Goal: Information Seeking & Learning: Stay updated

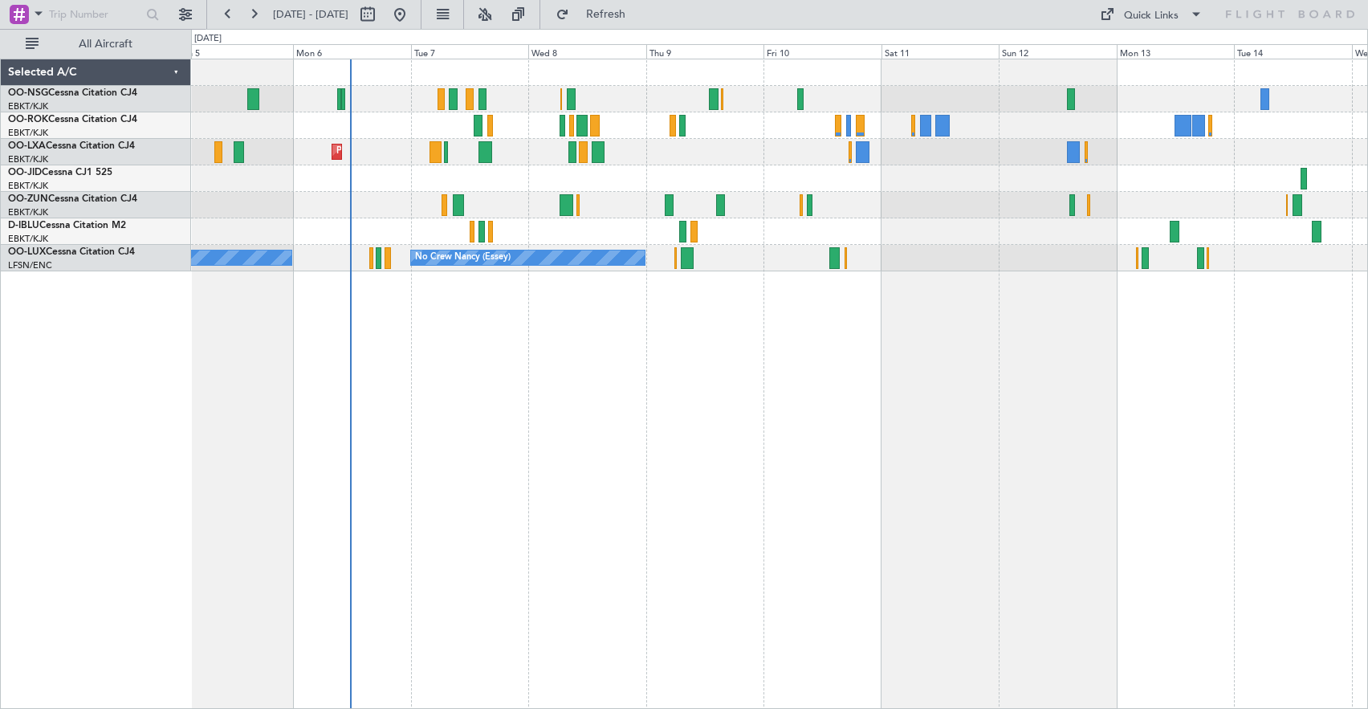
click at [788, 399] on div "Planned Maint Kortrijk-[GEOGRAPHIC_DATA] AOG Maint [GEOGRAPHIC_DATA] No Crew Ko…" at bounding box center [779, 384] width 1177 height 650
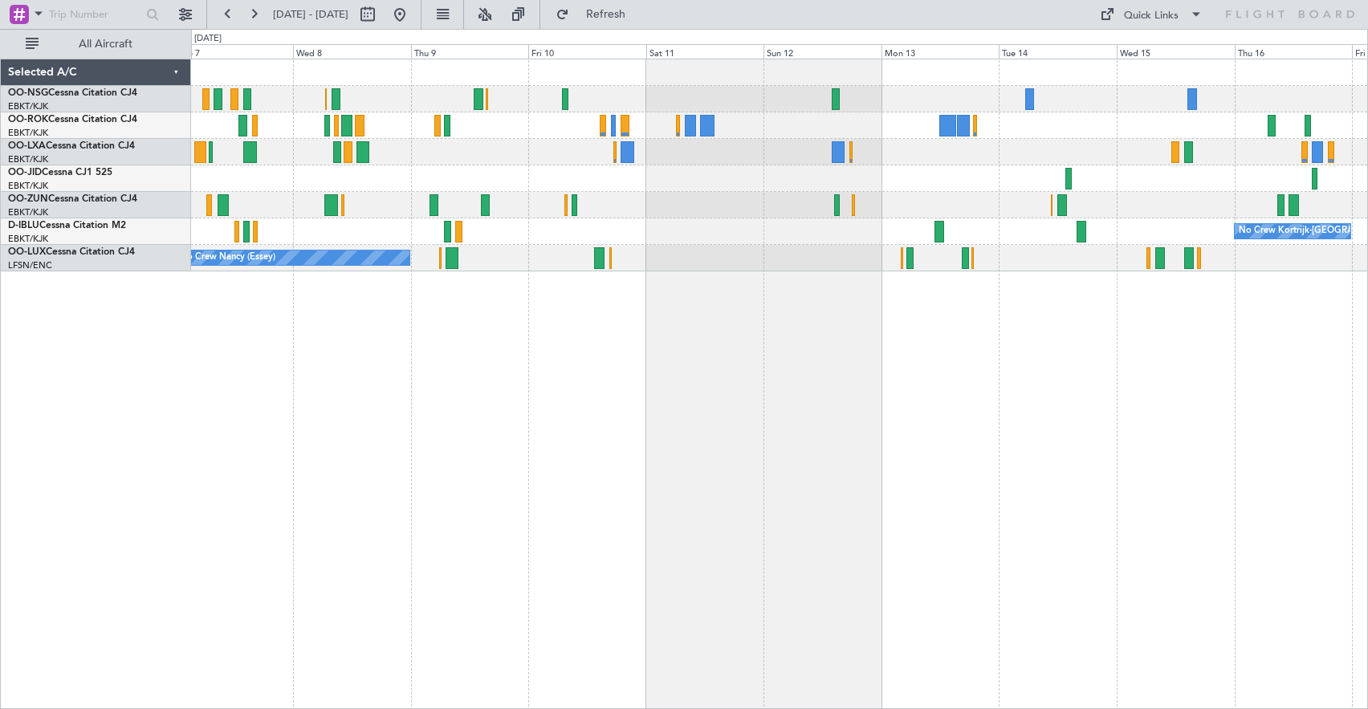
click at [812, 180] on div at bounding box center [779, 178] width 1176 height 26
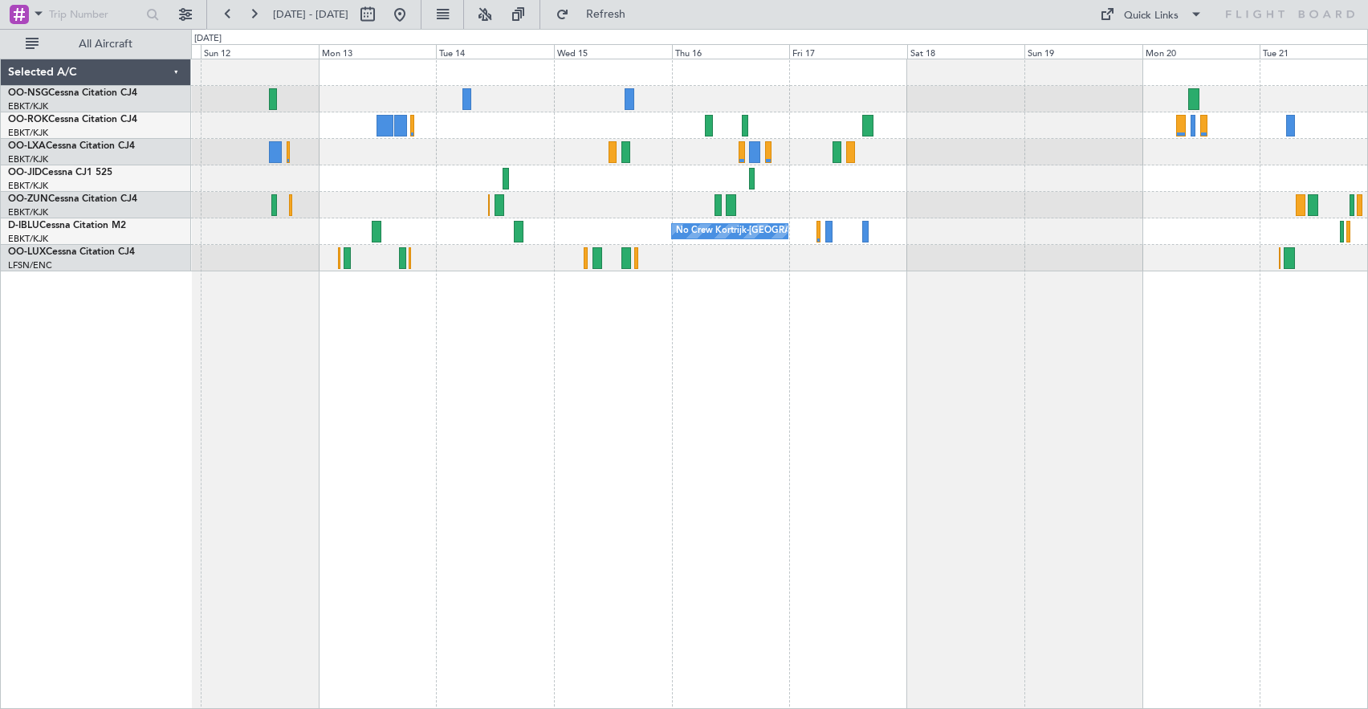
click at [560, 168] on div at bounding box center [779, 178] width 1176 height 26
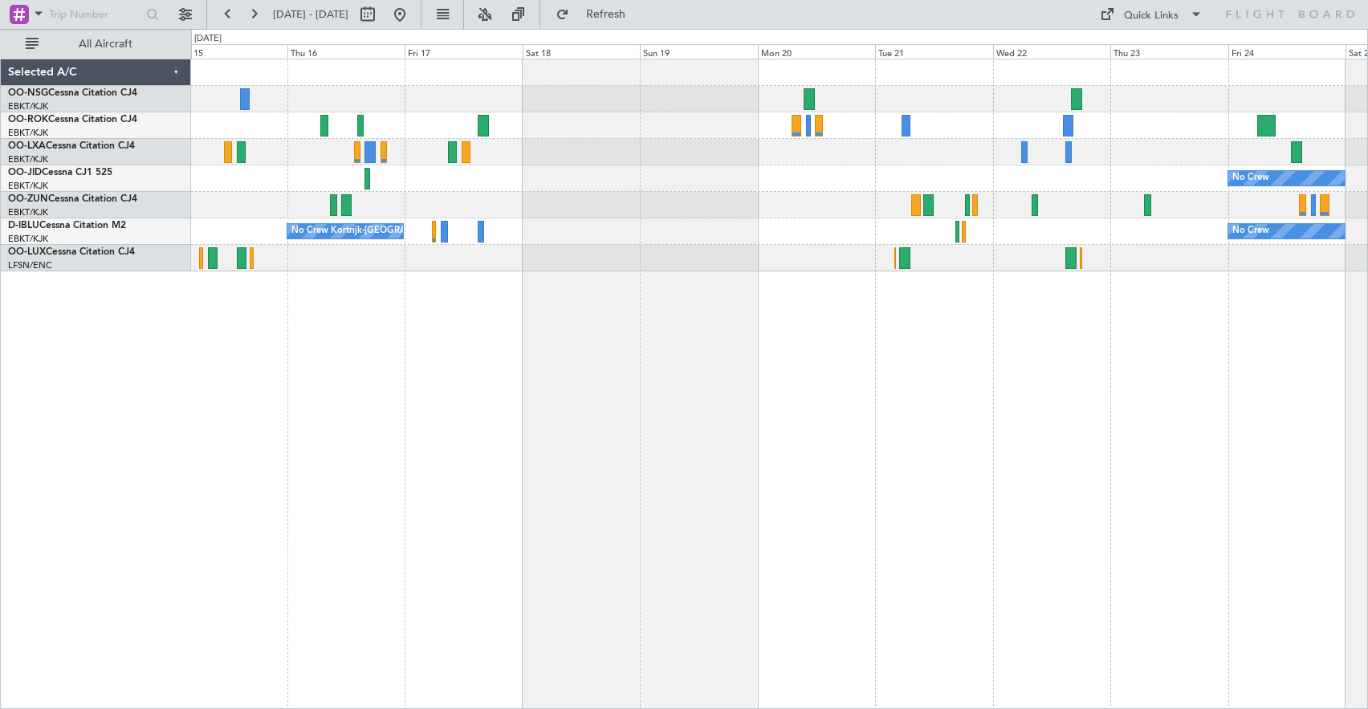
click at [600, 211] on div "No Crew No Crew Kortrijk-[GEOGRAPHIC_DATA] No Crew" at bounding box center [779, 165] width 1176 height 212
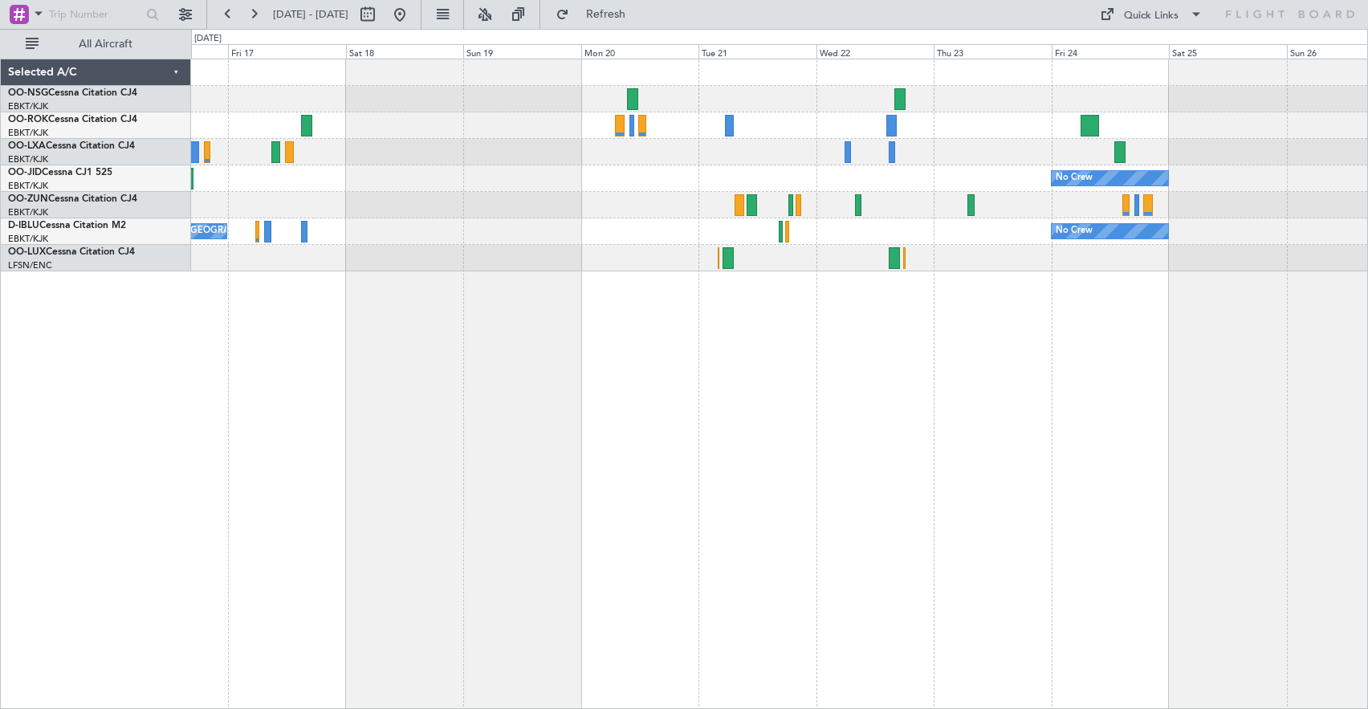
click at [974, 159] on div at bounding box center [779, 152] width 1176 height 26
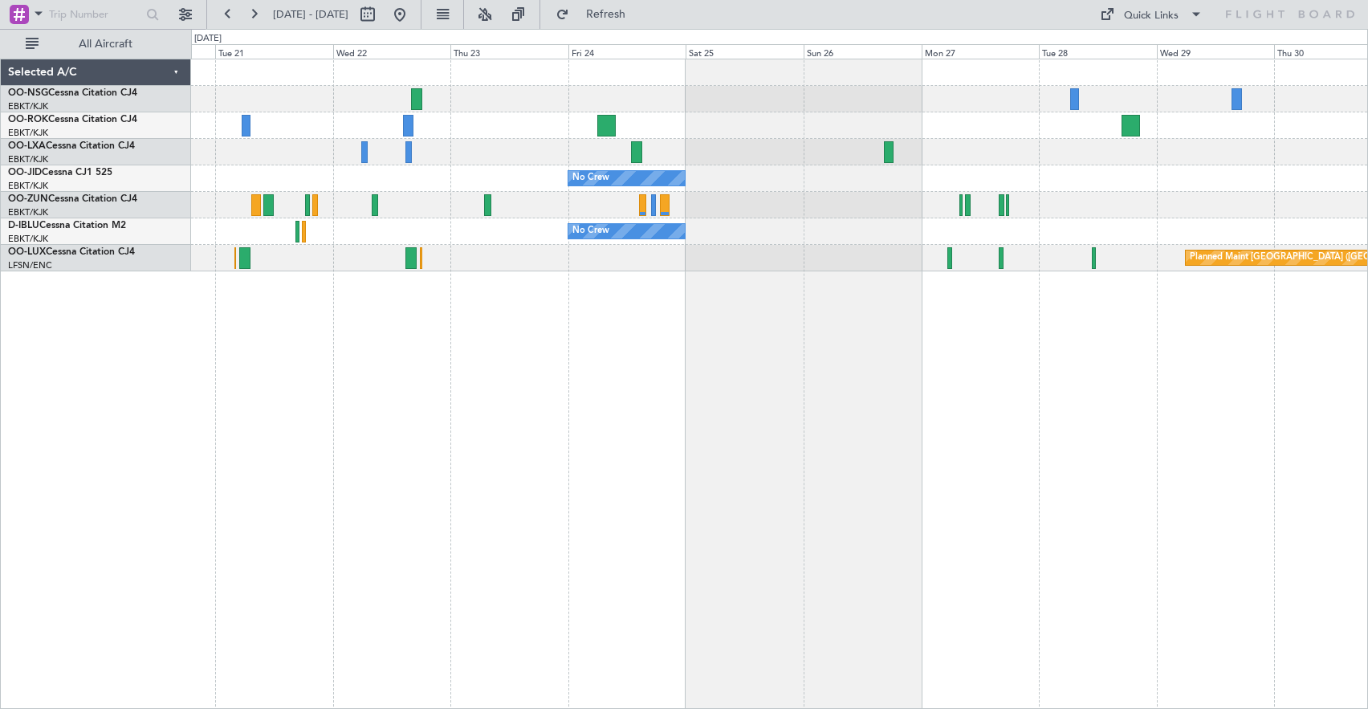
click at [559, 96] on div at bounding box center [779, 99] width 1176 height 26
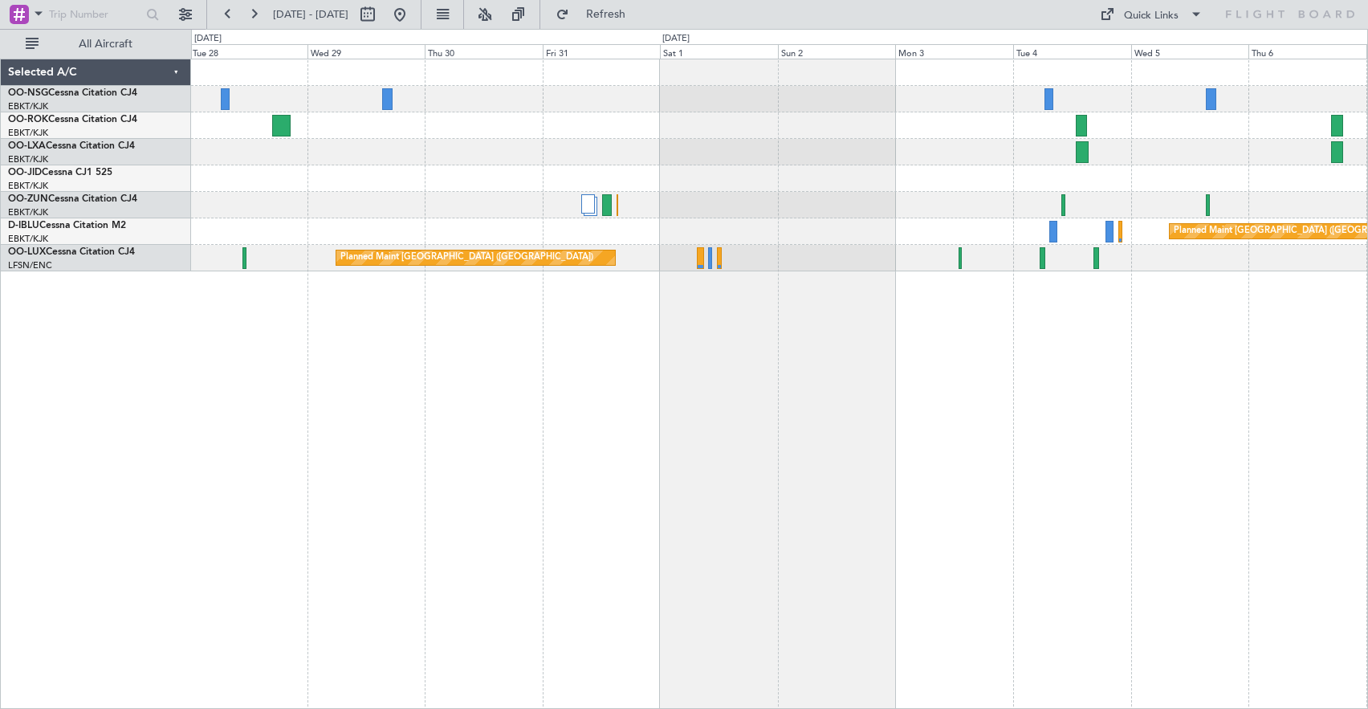
click at [263, 181] on div "Planned Maint Kortrijk-[GEOGRAPHIC_DATA] Planned Maint [GEOGRAPHIC_DATA] ([GEOG…" at bounding box center [779, 165] width 1176 height 212
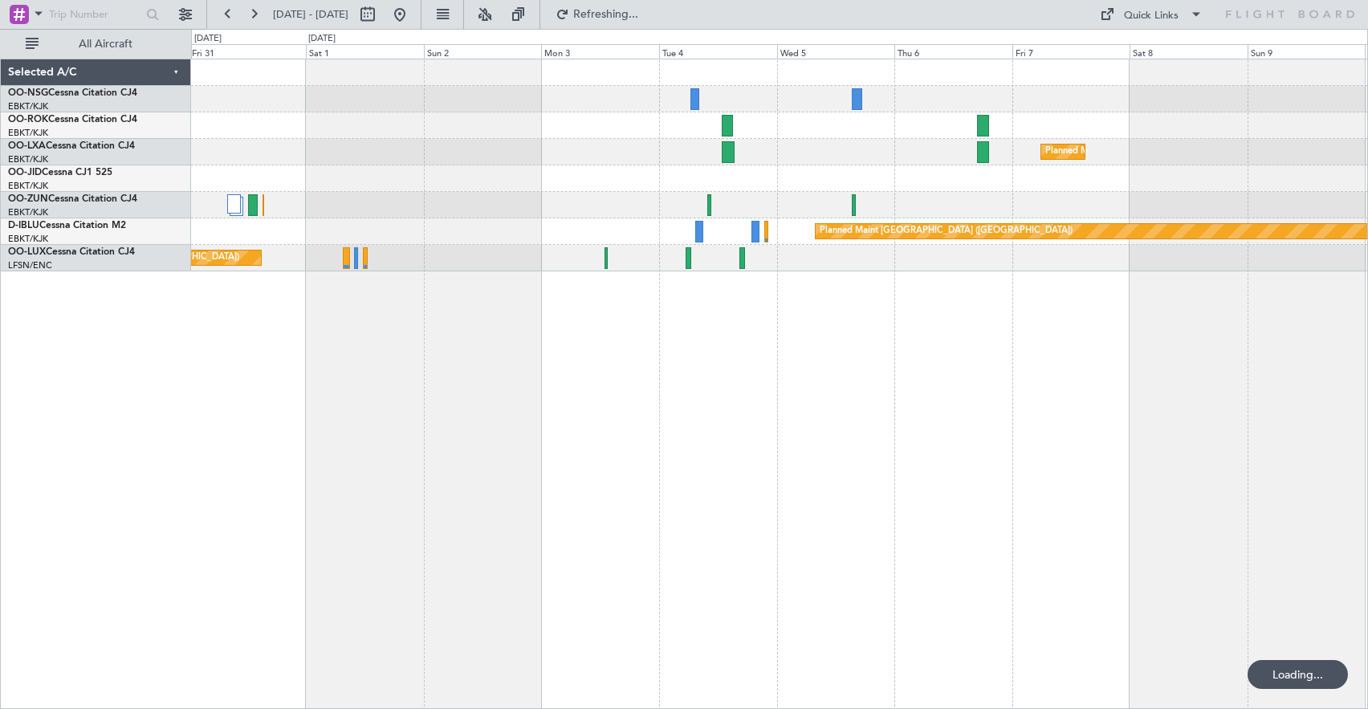
click at [322, 185] on div at bounding box center [779, 178] width 1176 height 26
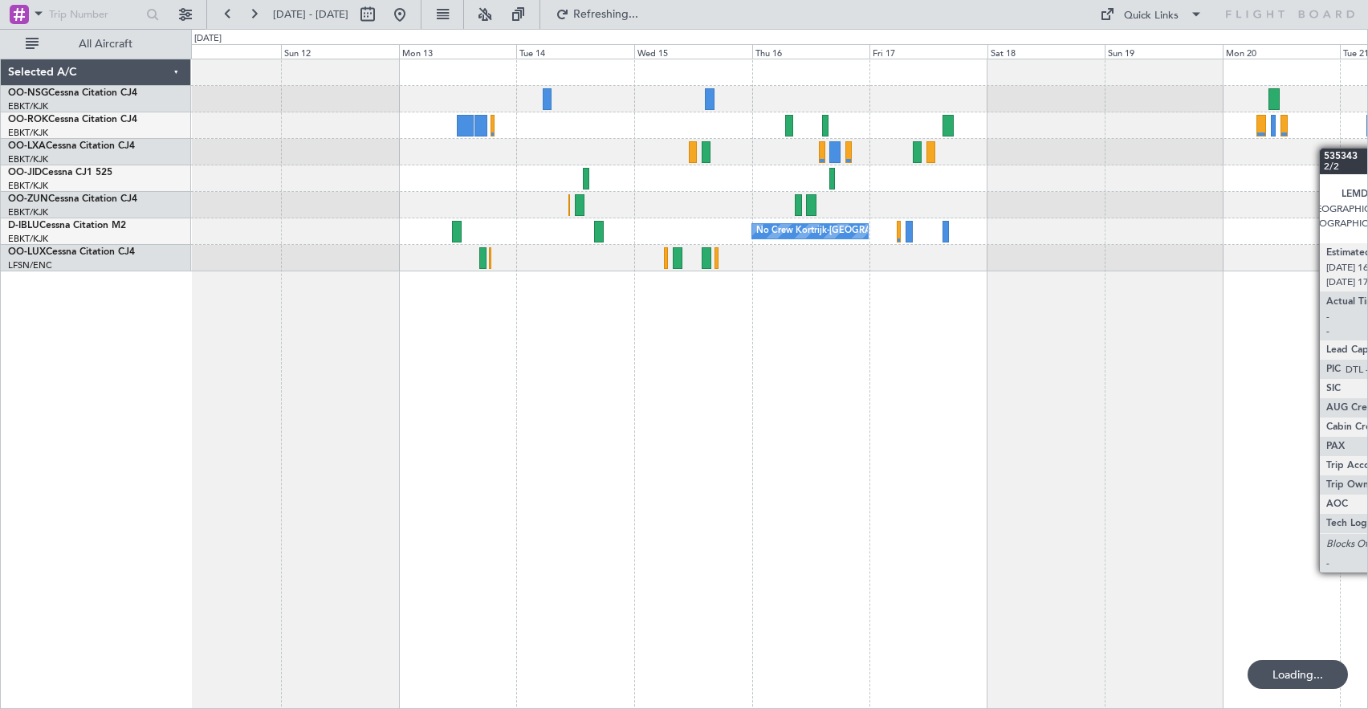
click at [1138, 206] on div "No Crew Kortrijk-[GEOGRAPHIC_DATA] No Crew [PERSON_NAME] ([PERSON_NAME])" at bounding box center [779, 165] width 1176 height 212
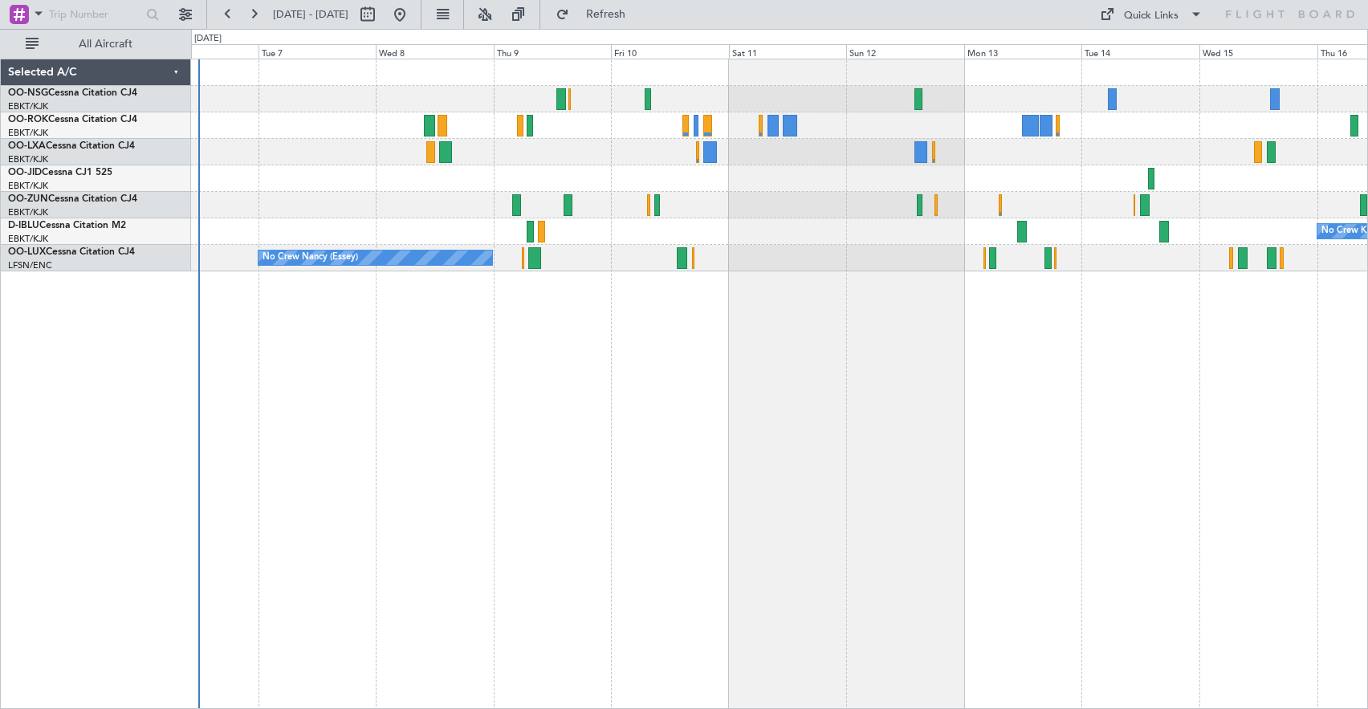
click at [911, 202] on div at bounding box center [779, 205] width 1176 height 26
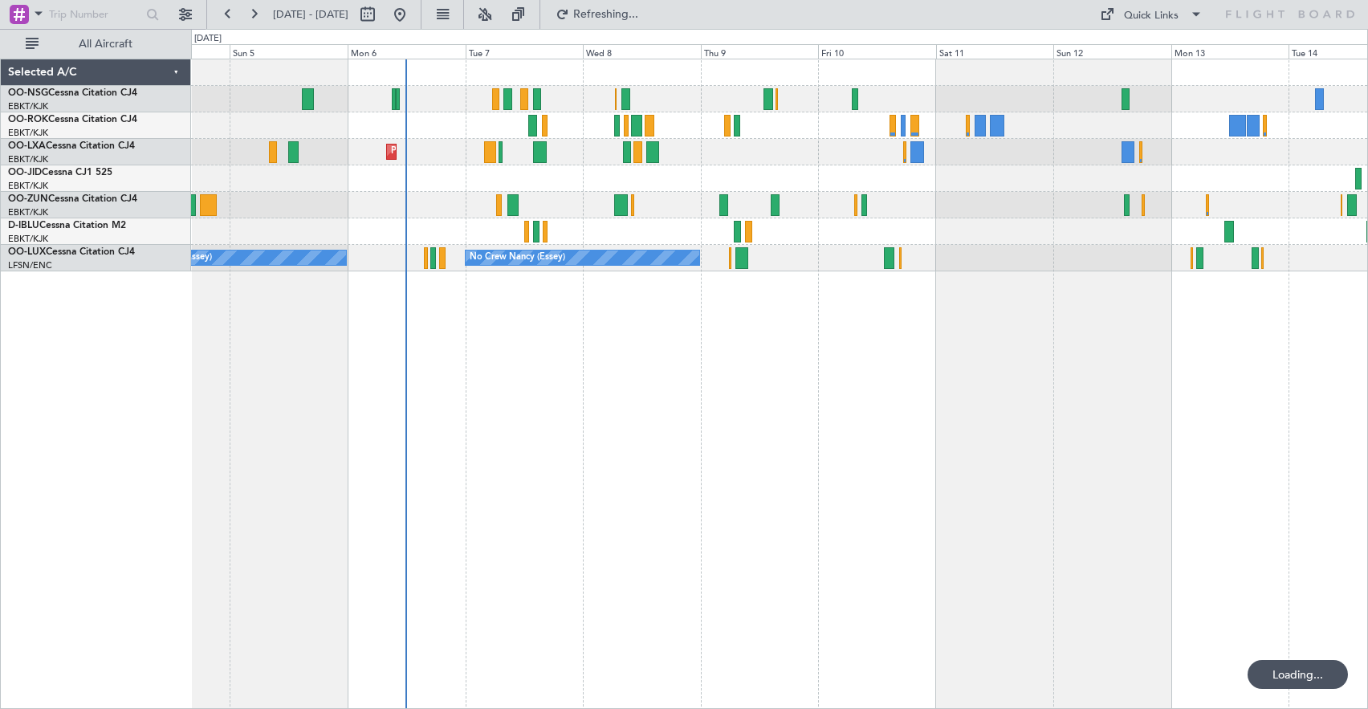
click at [1009, 213] on div at bounding box center [779, 205] width 1176 height 26
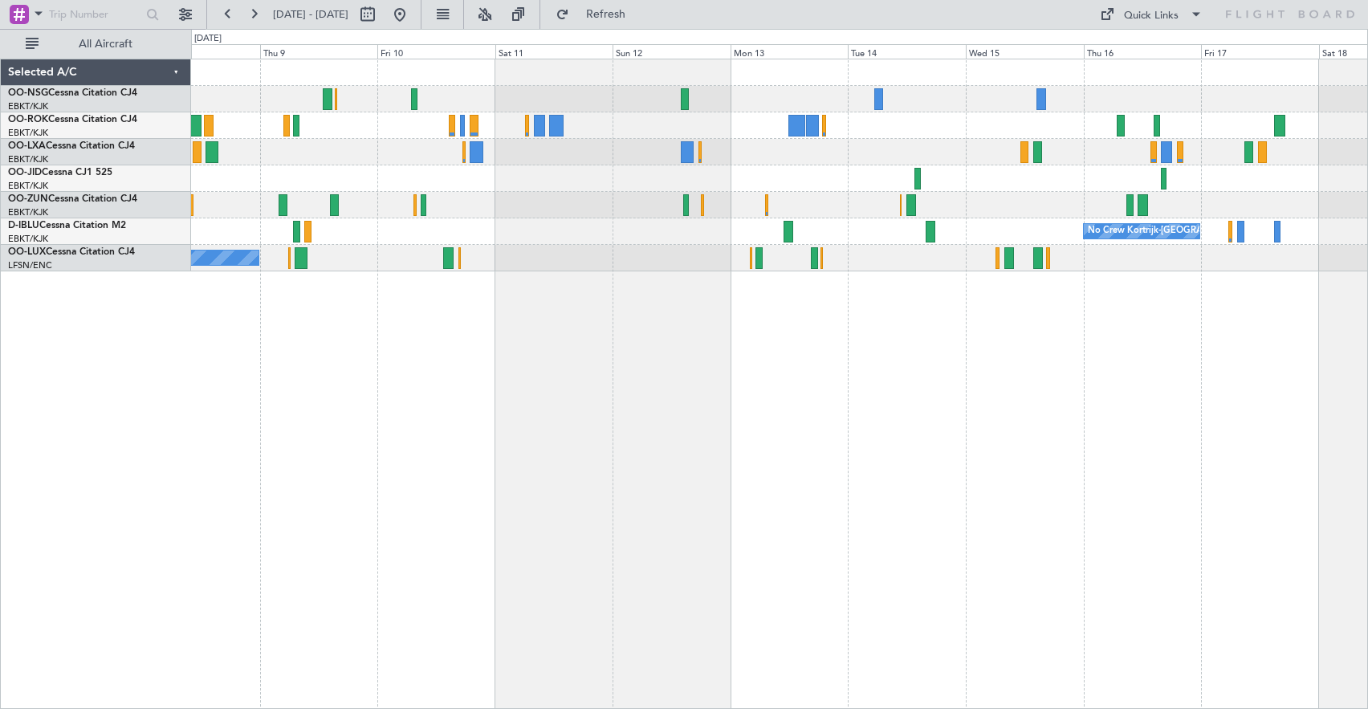
click at [773, 157] on div "Planned Maint Kortrijk-[GEOGRAPHIC_DATA] No Crew Kortrijk-[GEOGRAPHIC_DATA] No …" at bounding box center [779, 165] width 1176 height 212
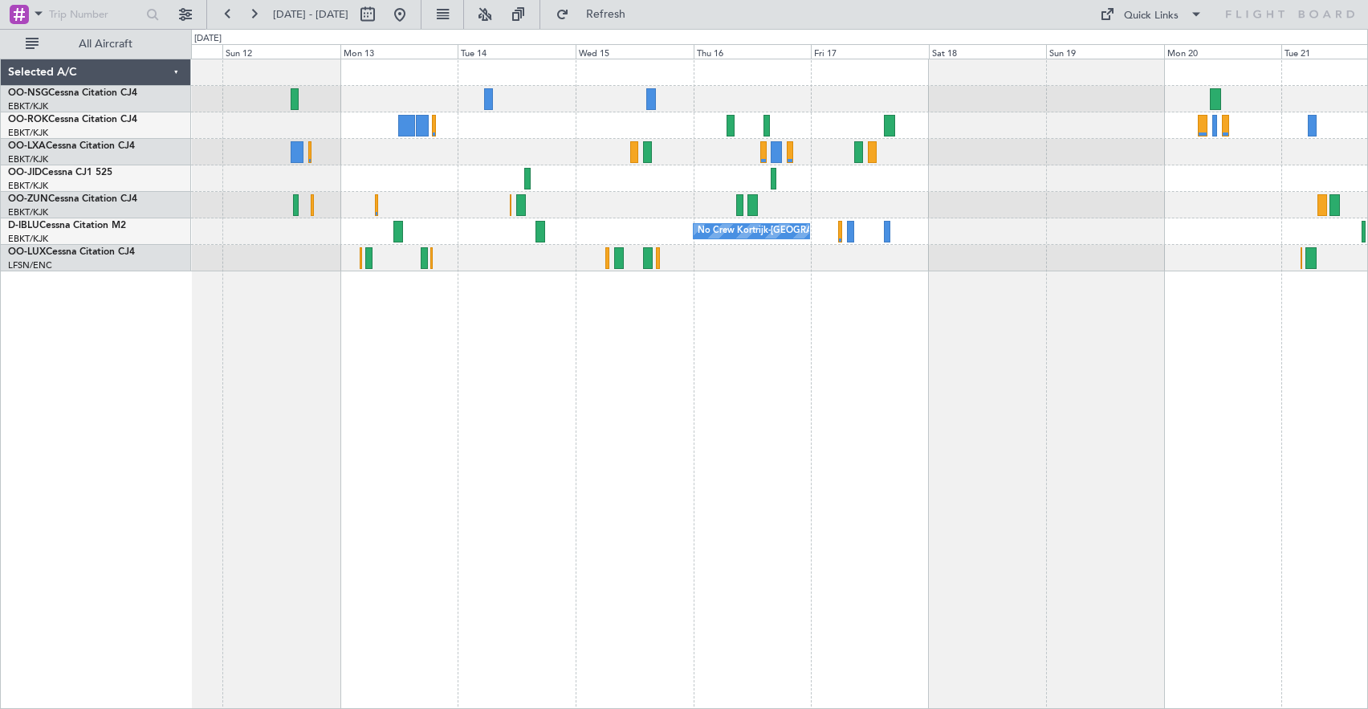
click at [576, 216] on div "No Crew No Crew Kortrijk-[GEOGRAPHIC_DATA] No Crew" at bounding box center [779, 165] width 1176 height 212
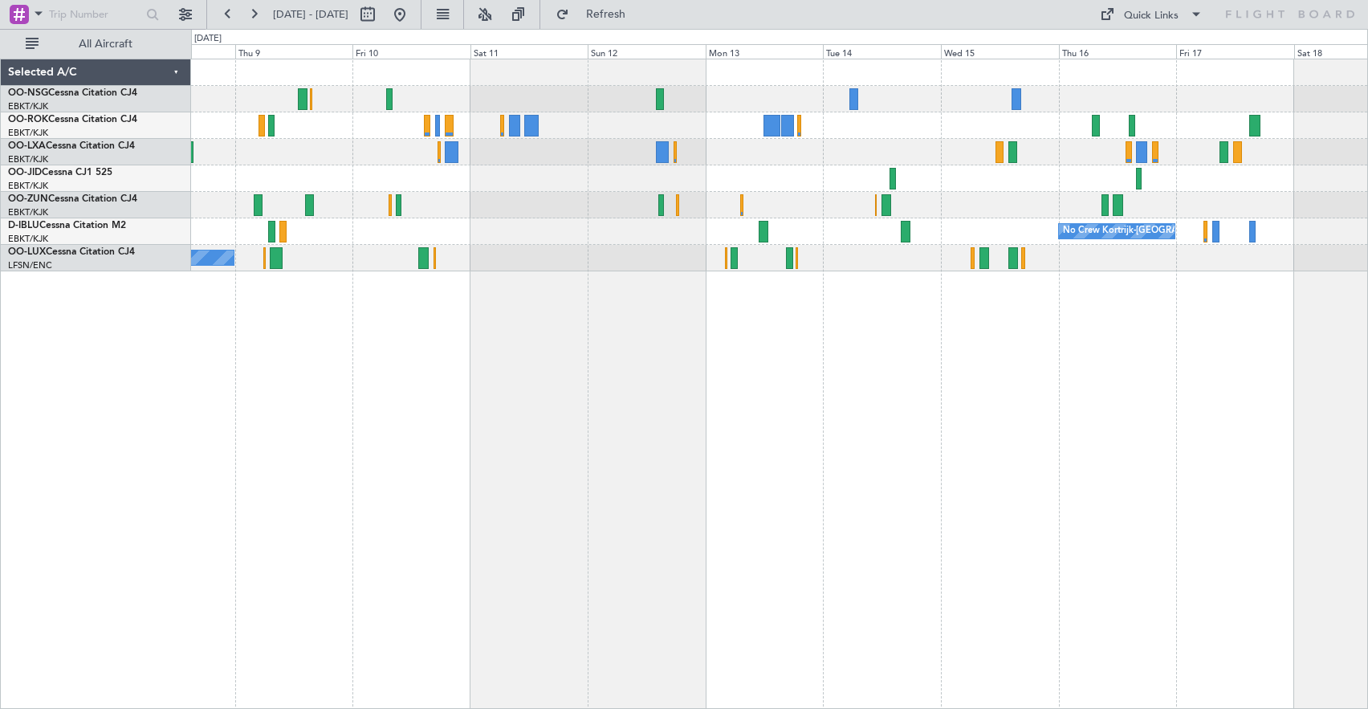
click at [833, 420] on div "Planned Maint Kortrijk-[GEOGRAPHIC_DATA] No Crew Kortrijk-[GEOGRAPHIC_DATA] No …" at bounding box center [779, 384] width 1177 height 650
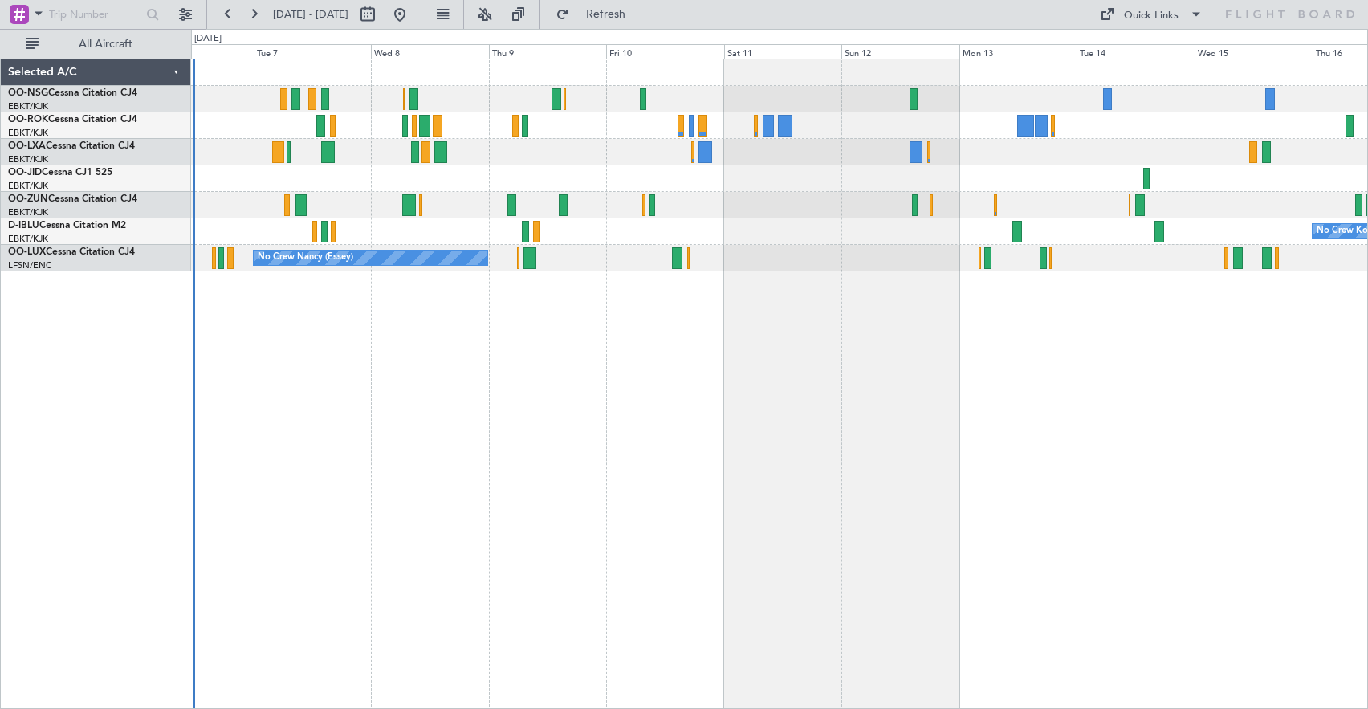
click at [712, 401] on div "Planned Maint Kortrijk-[GEOGRAPHIC_DATA] No Crew Kortrijk-[GEOGRAPHIC_DATA] No …" at bounding box center [779, 384] width 1177 height 650
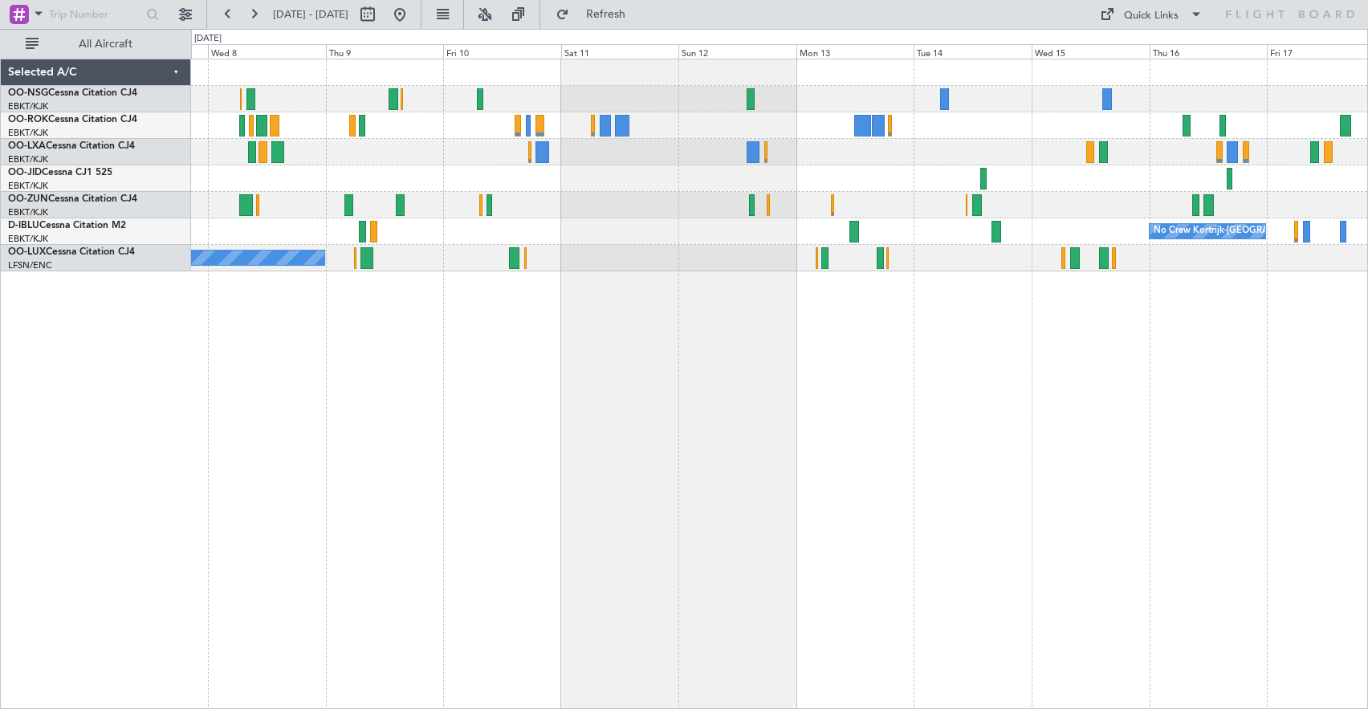
click at [1036, 188] on div at bounding box center [779, 178] width 1176 height 26
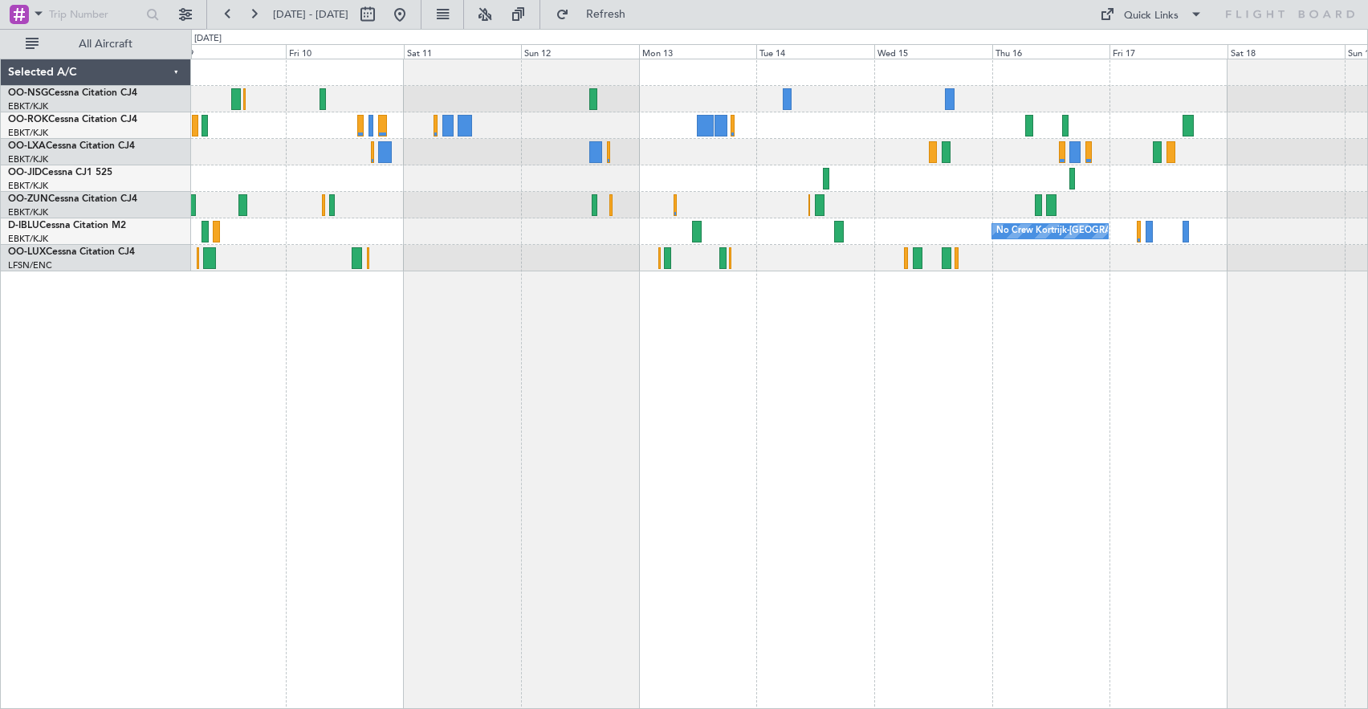
click at [856, 191] on div at bounding box center [779, 178] width 1176 height 26
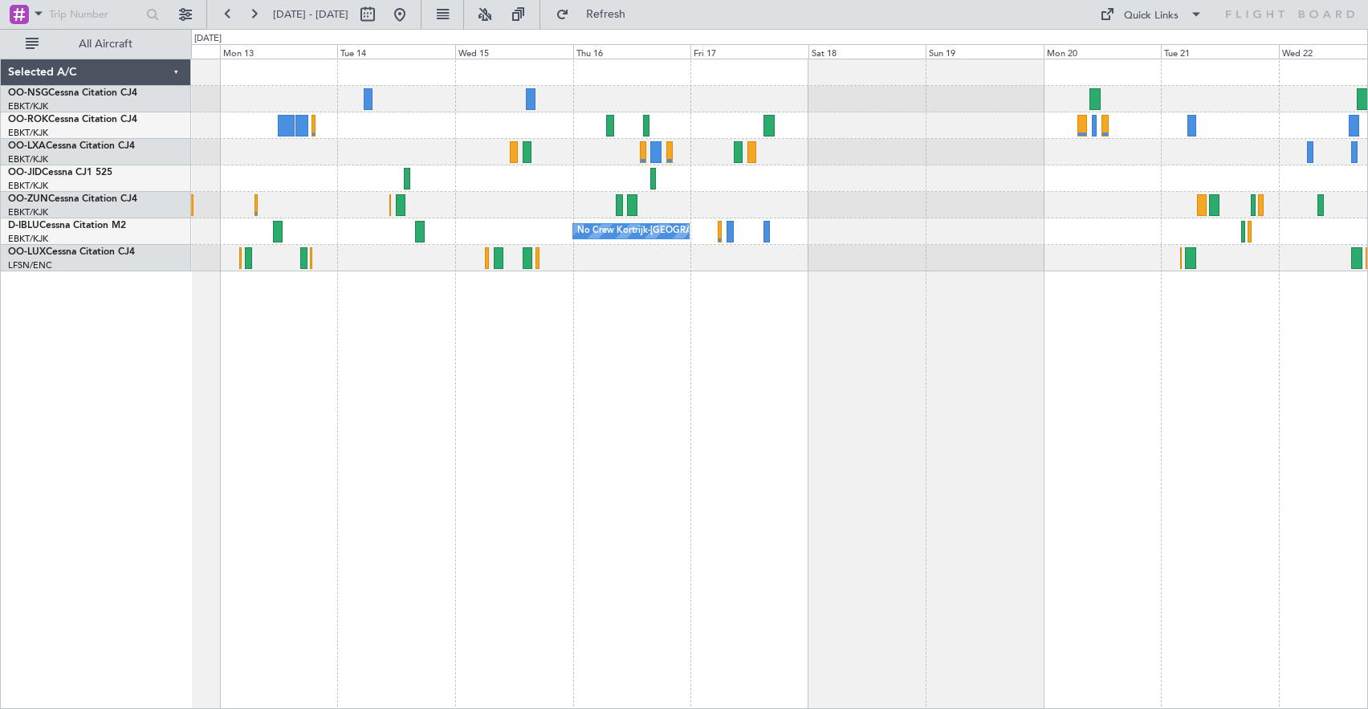
click at [718, 196] on div "No Crew No Crew Kortrijk-[GEOGRAPHIC_DATA] No Crew" at bounding box center [779, 165] width 1176 height 212
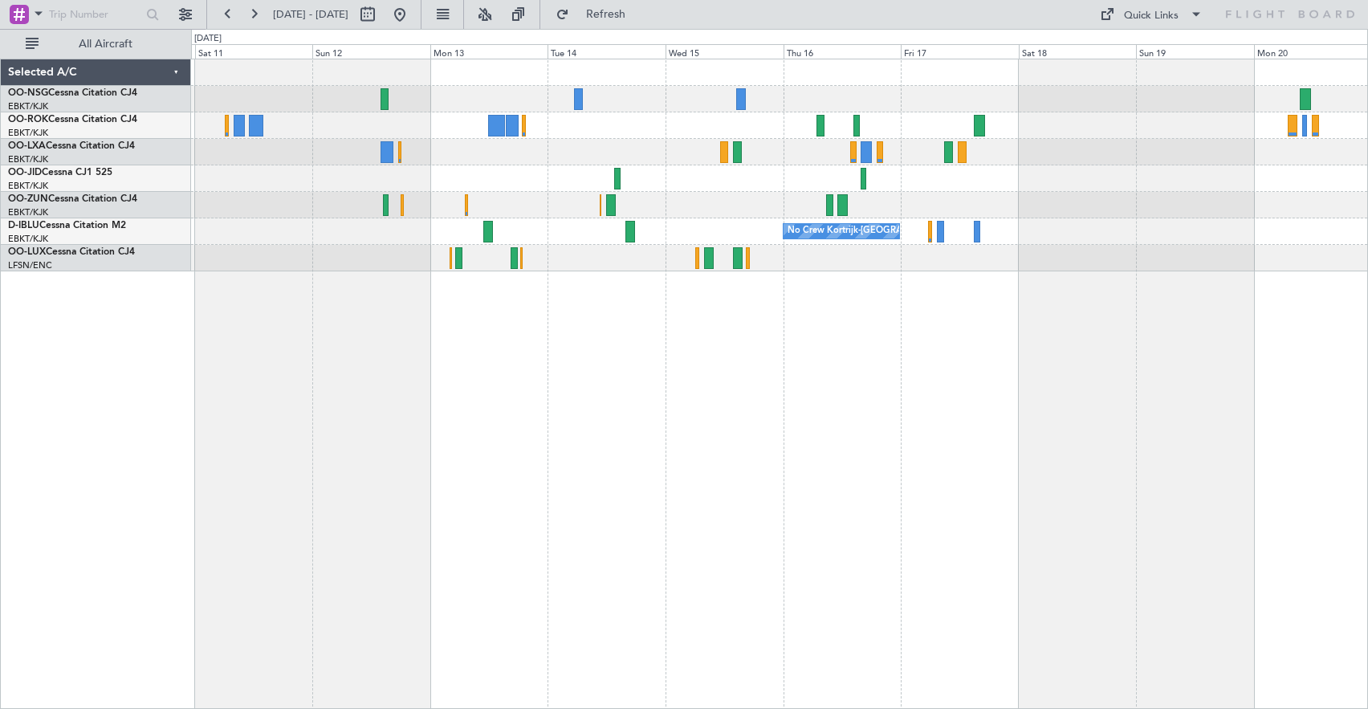
click at [759, 361] on div "No Crew Kortrijk-[GEOGRAPHIC_DATA] No Crew [PERSON_NAME] ([PERSON_NAME])" at bounding box center [779, 384] width 1177 height 650
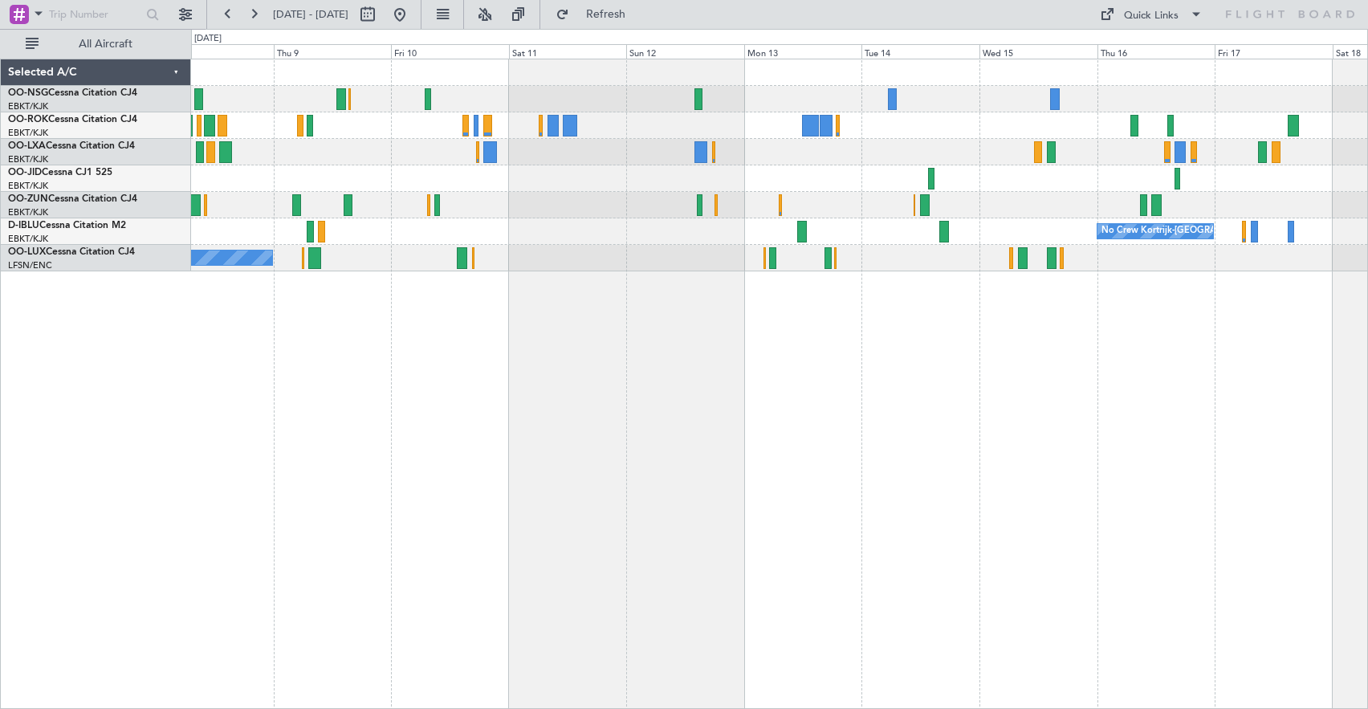
click at [734, 369] on div "Planned Maint Kortrijk-[GEOGRAPHIC_DATA] No Crew Kortrijk-[GEOGRAPHIC_DATA] No …" at bounding box center [779, 384] width 1177 height 650
click at [633, 14] on span "Refresh" at bounding box center [605, 14] width 67 height 11
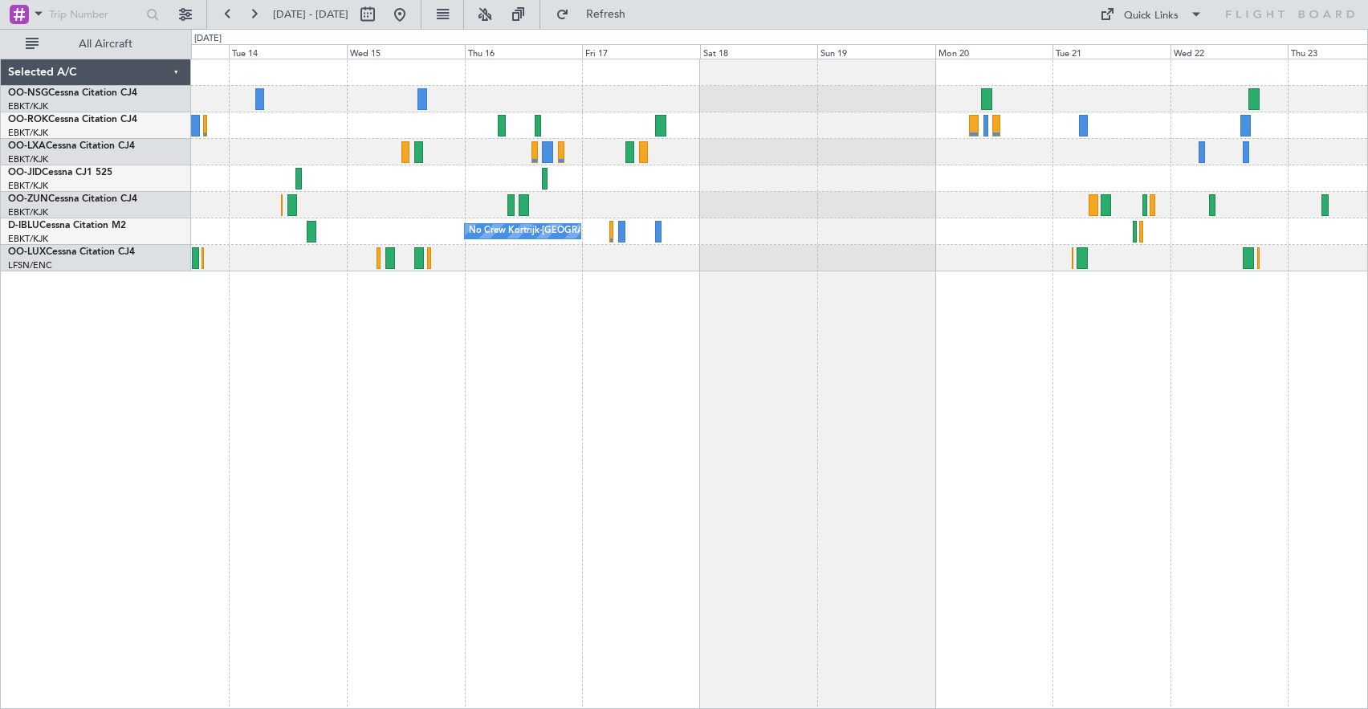
click at [210, 395] on div "No Crew No Crew Kortrijk-[GEOGRAPHIC_DATA] No Crew" at bounding box center [779, 384] width 1177 height 650
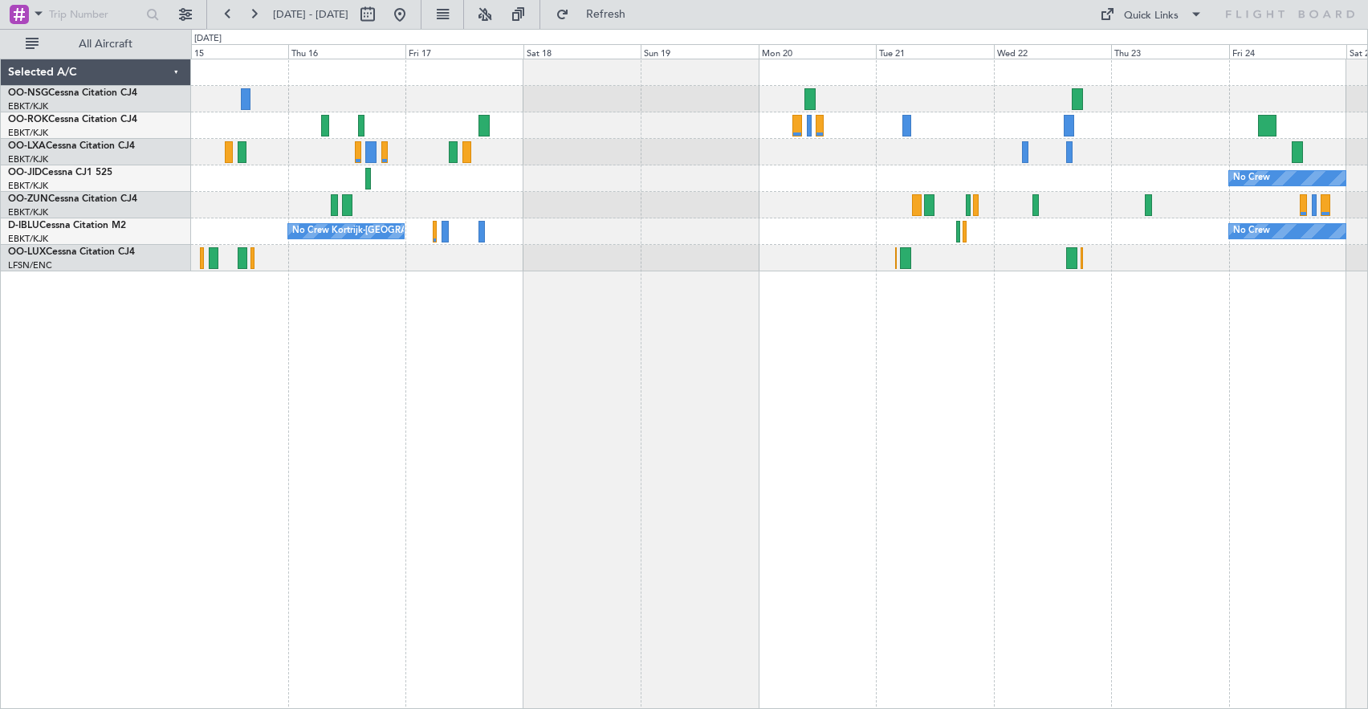
click at [179, 71] on div "Selected A/C" at bounding box center [96, 72] width 190 height 26
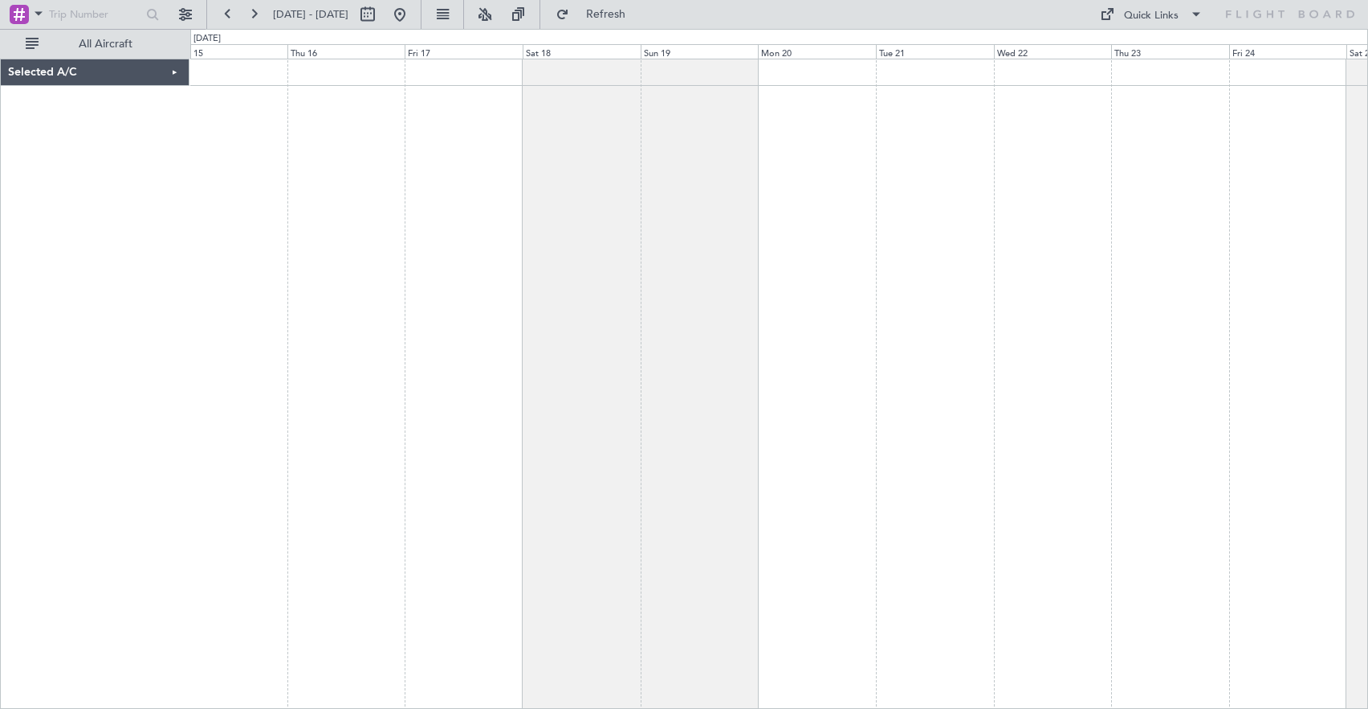
click at [179, 71] on div "Selected A/C" at bounding box center [95, 72] width 189 height 26
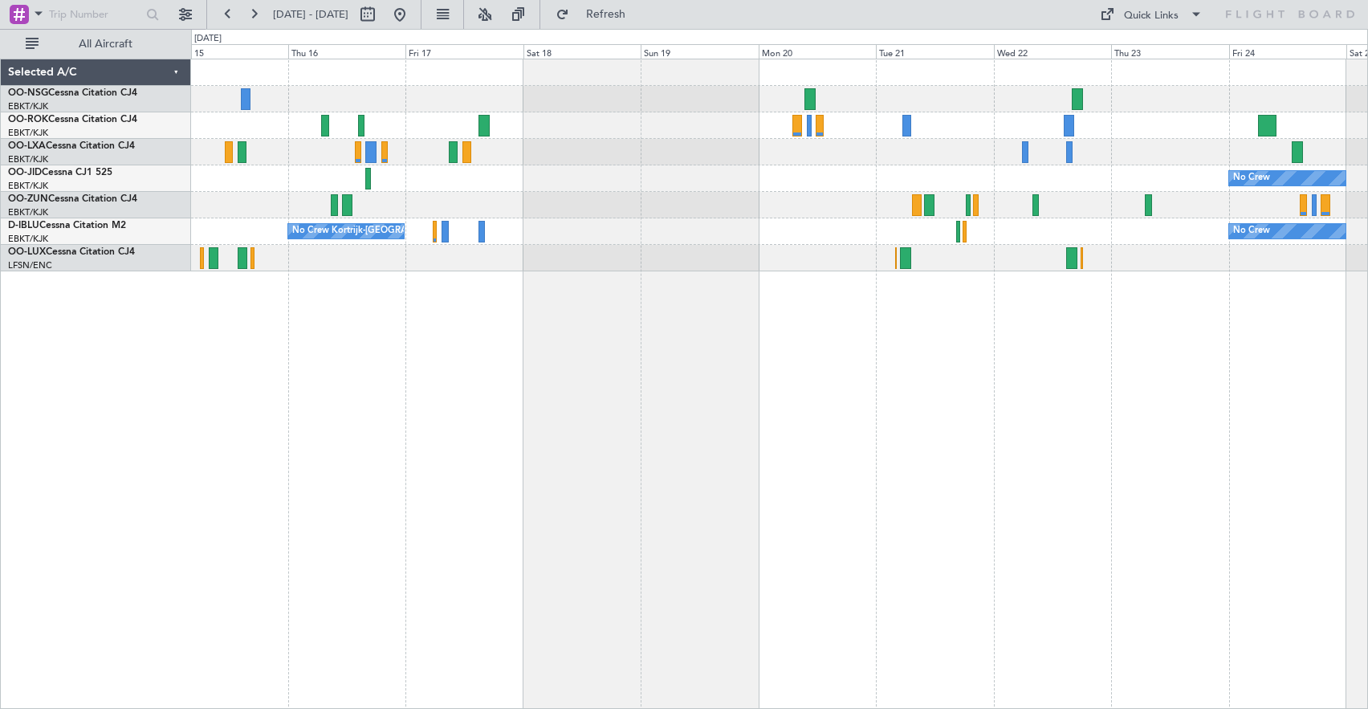
click at [131, 213] on div "Selected A/C OO-NSG Cessna Citation CJ4 EBKT/KJK [GEOGRAPHIC_DATA]-[GEOGRAPHIC_…" at bounding box center [96, 165] width 190 height 212
click at [151, 172] on div "Selected A/C OO-NSG Cessna Citation CJ4 EBKT/KJK [GEOGRAPHIC_DATA]-[GEOGRAPHIC_…" at bounding box center [96, 165] width 190 height 212
click at [26, 43] on button "All Aircraft" at bounding box center [96, 44] width 157 height 26
click at [26, 43] on button "Only With Activity" at bounding box center [96, 44] width 157 height 26
click at [183, 12] on button at bounding box center [186, 15] width 26 height 26
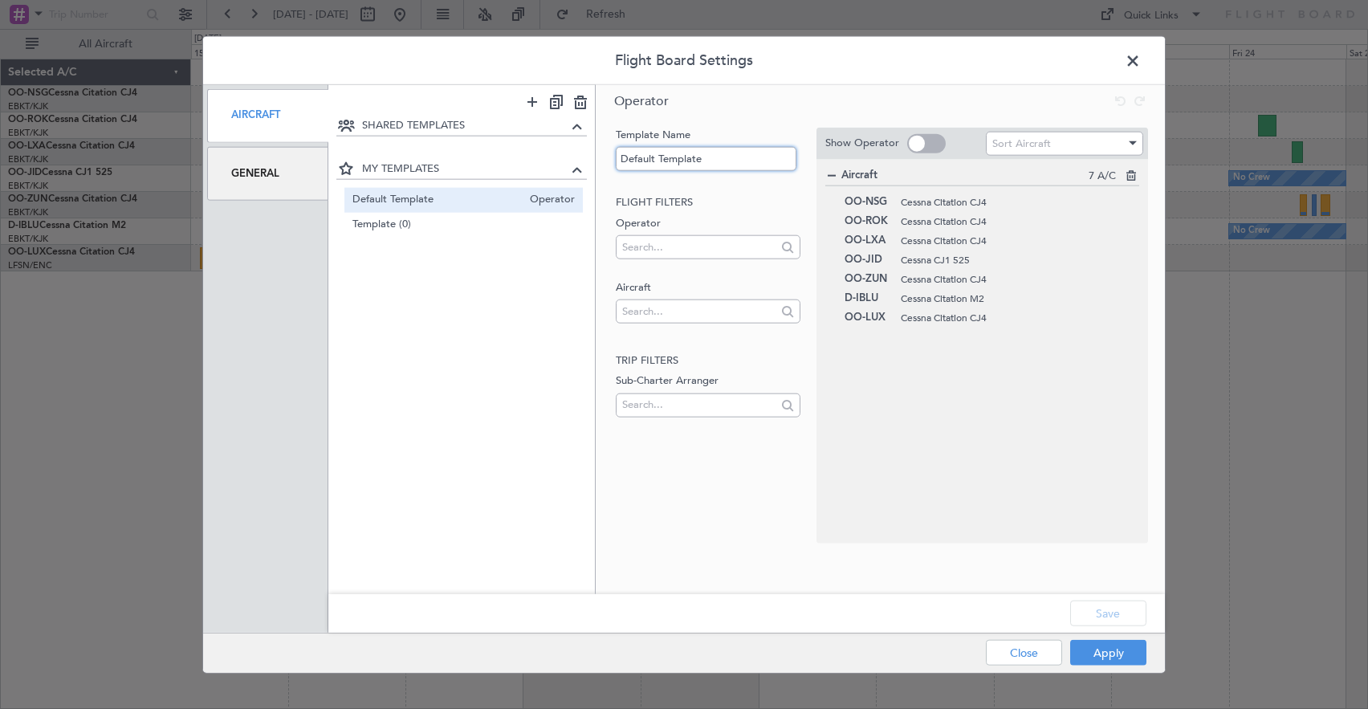
click at [661, 161] on input "Default Template" at bounding box center [706, 159] width 181 height 24
click at [1141, 59] on span at bounding box center [1141, 64] width 0 height 32
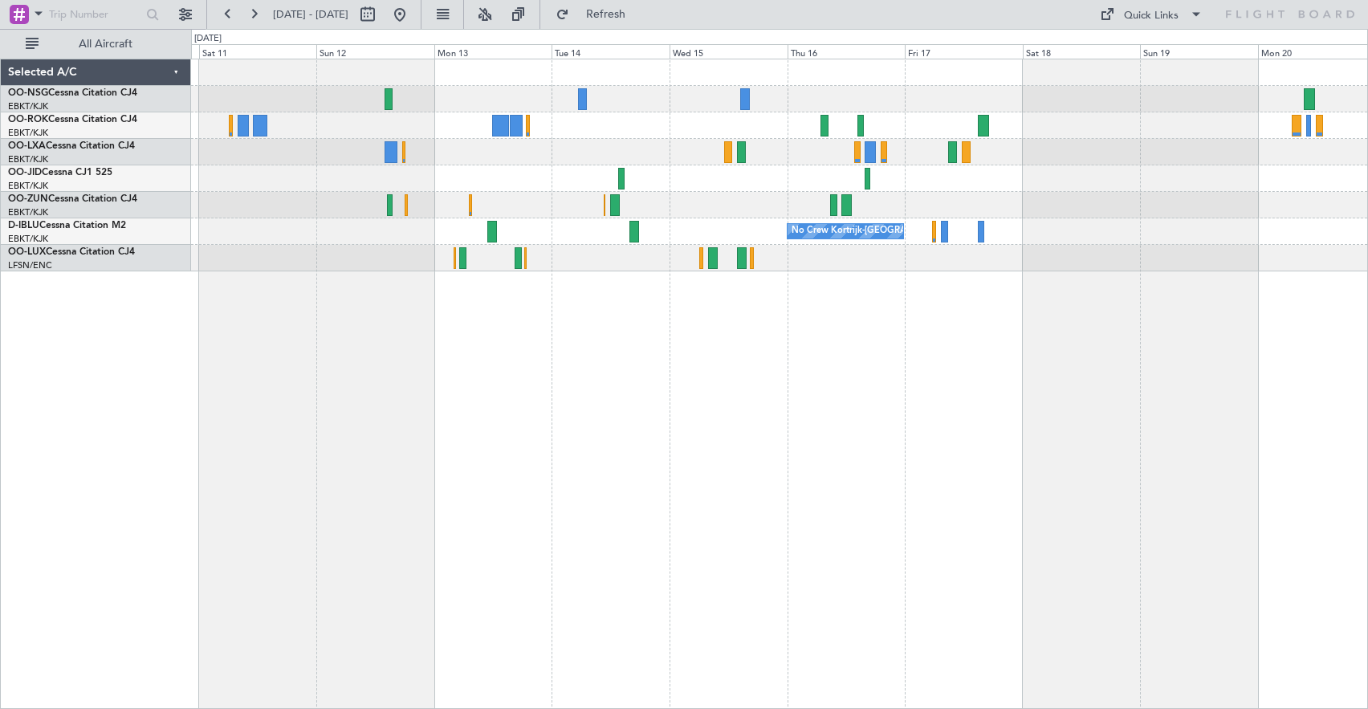
click at [879, 350] on div "No Crew Kortrijk-[GEOGRAPHIC_DATA] No Crew [PERSON_NAME] ([PERSON_NAME])" at bounding box center [779, 384] width 1177 height 650
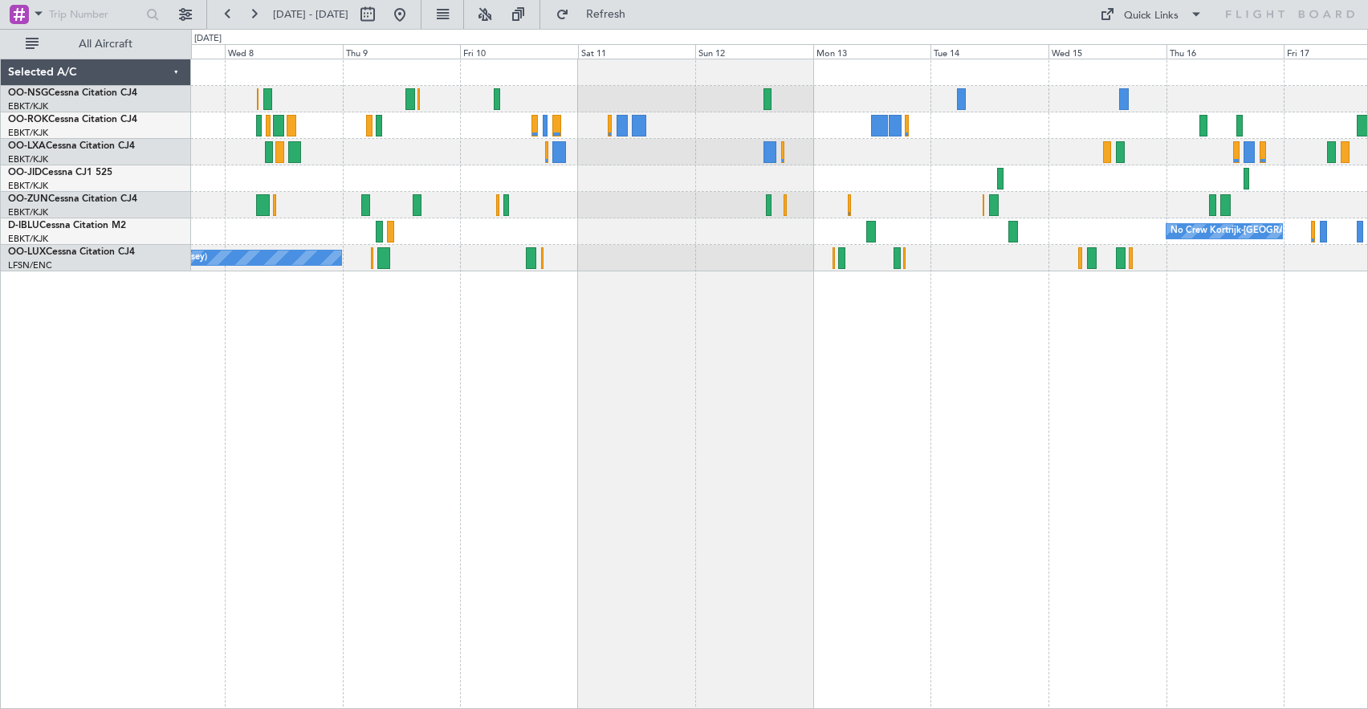
click at [780, 339] on div "Planned Maint Kortrijk-[GEOGRAPHIC_DATA] No Crew Kortrijk-[GEOGRAPHIC_DATA] No …" at bounding box center [779, 384] width 1177 height 650
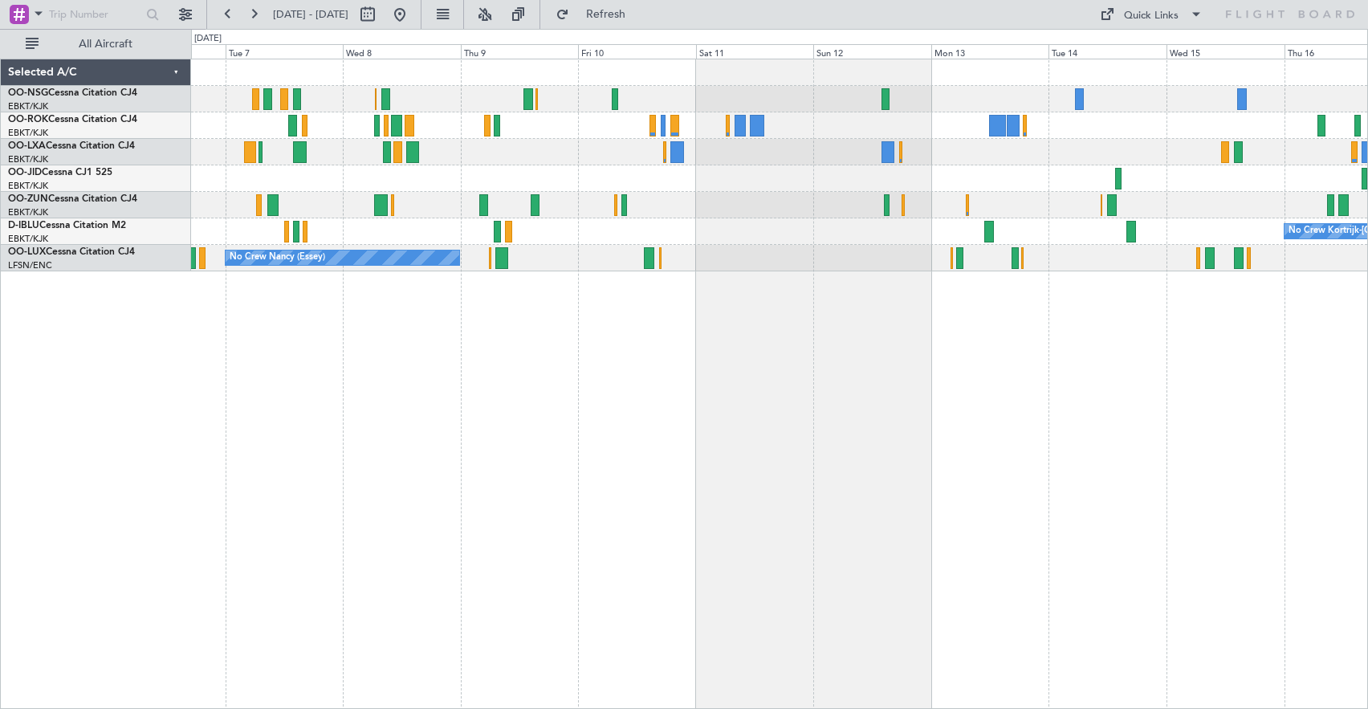
click at [960, 352] on div "Planned Maint Kortrijk-[GEOGRAPHIC_DATA] No Crew Kortrijk-[GEOGRAPHIC_DATA] No …" at bounding box center [779, 384] width 1177 height 650
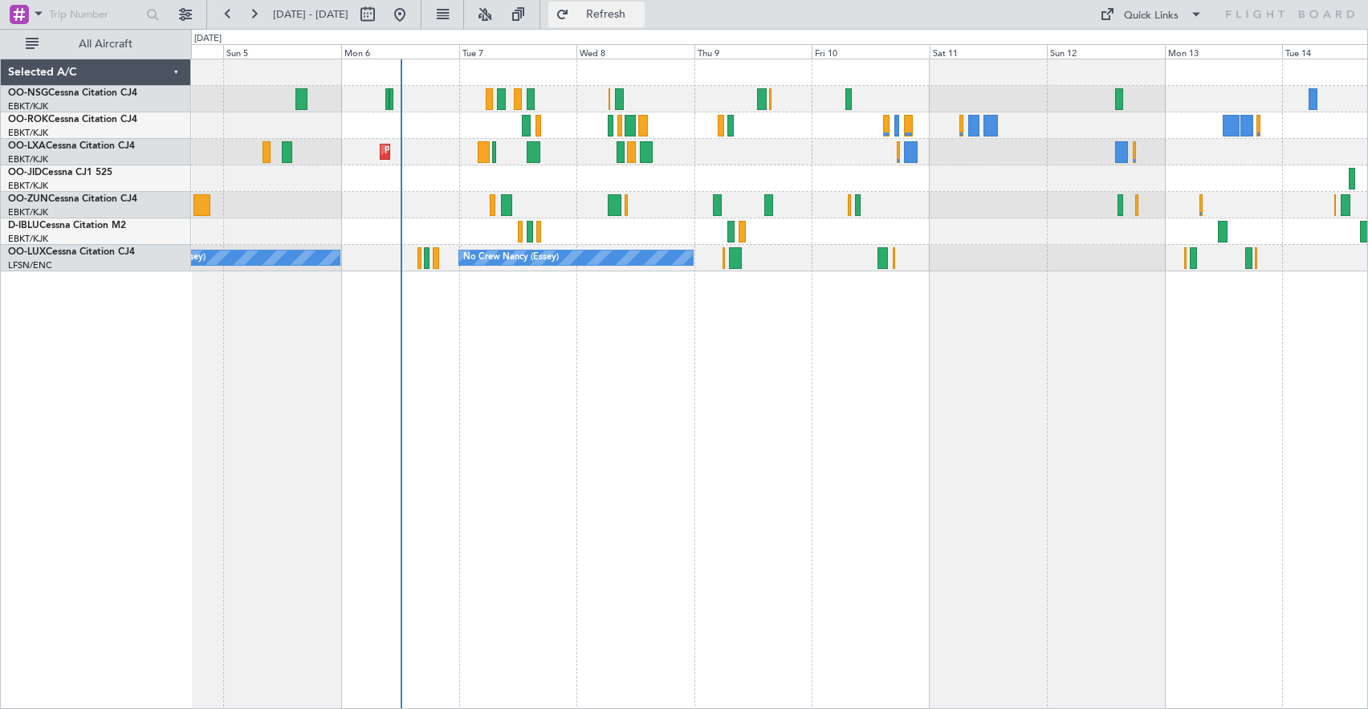
click at [625, 13] on span "Refresh" at bounding box center [605, 14] width 67 height 11
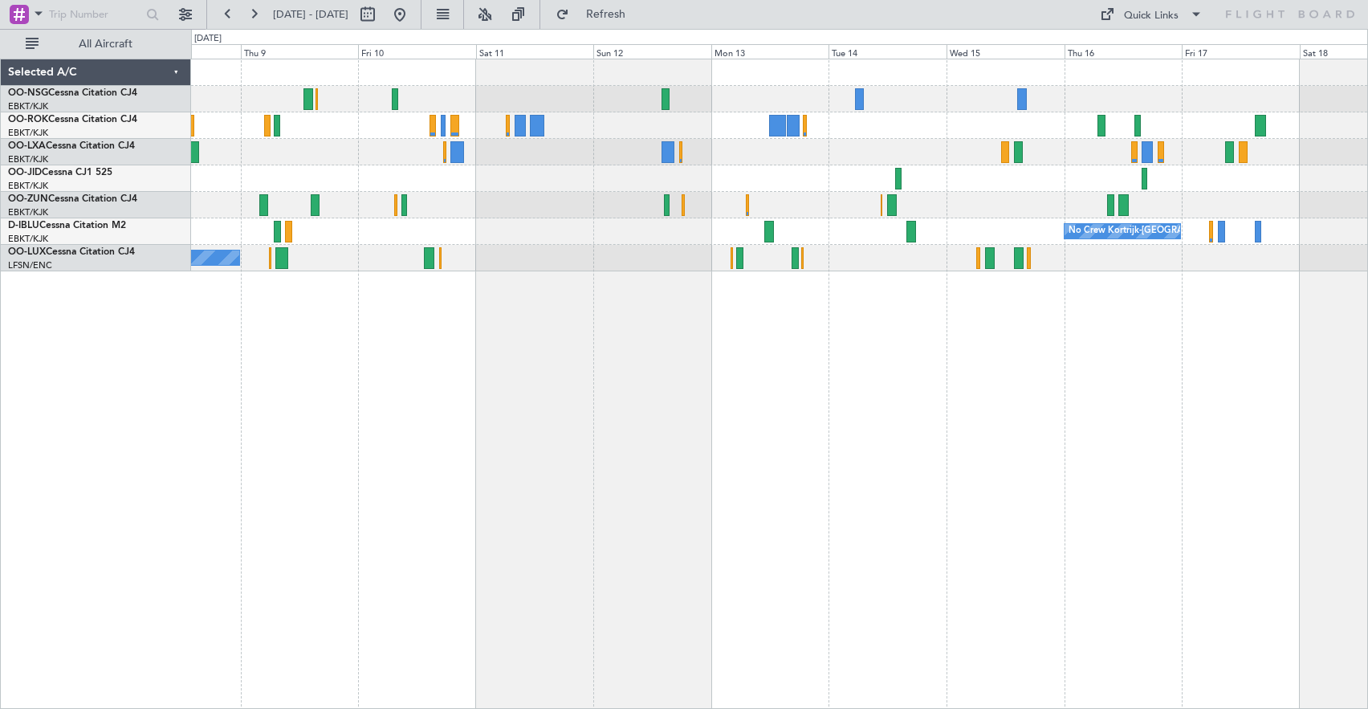
click at [551, 215] on div at bounding box center [779, 205] width 1176 height 26
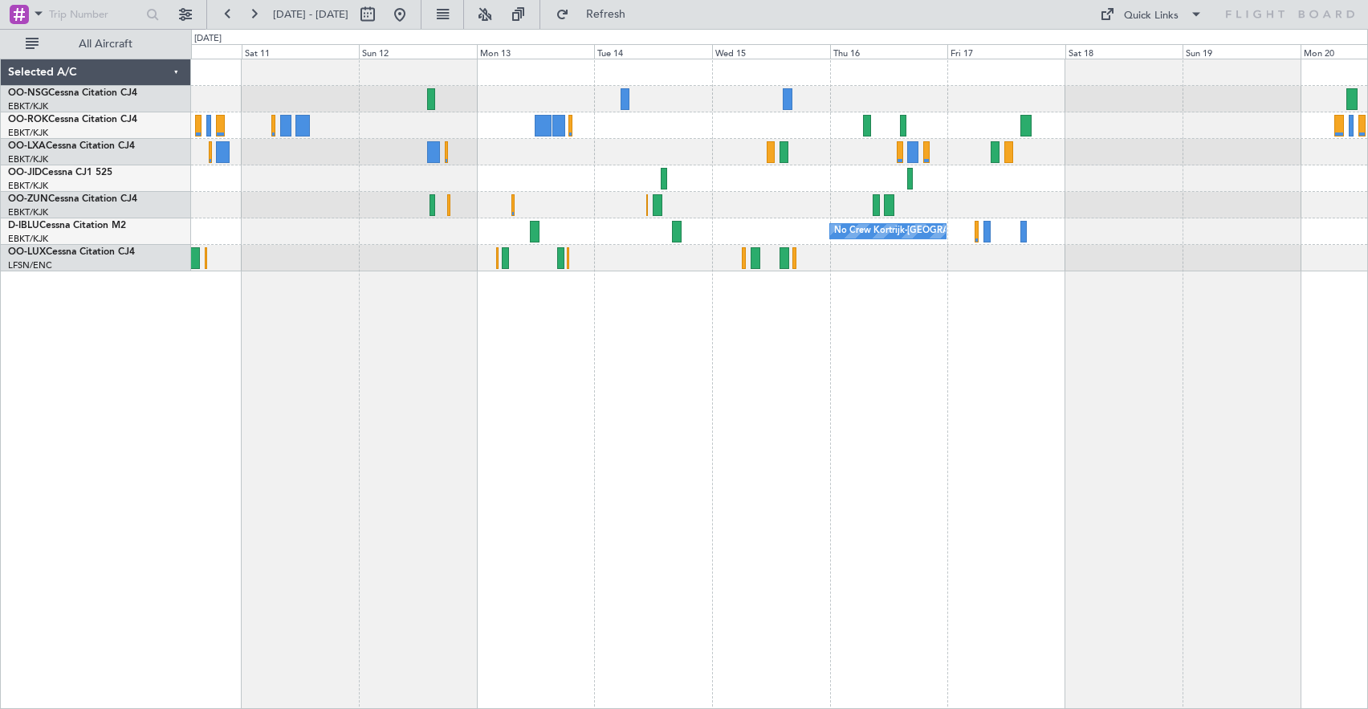
click at [712, 140] on div at bounding box center [779, 152] width 1176 height 26
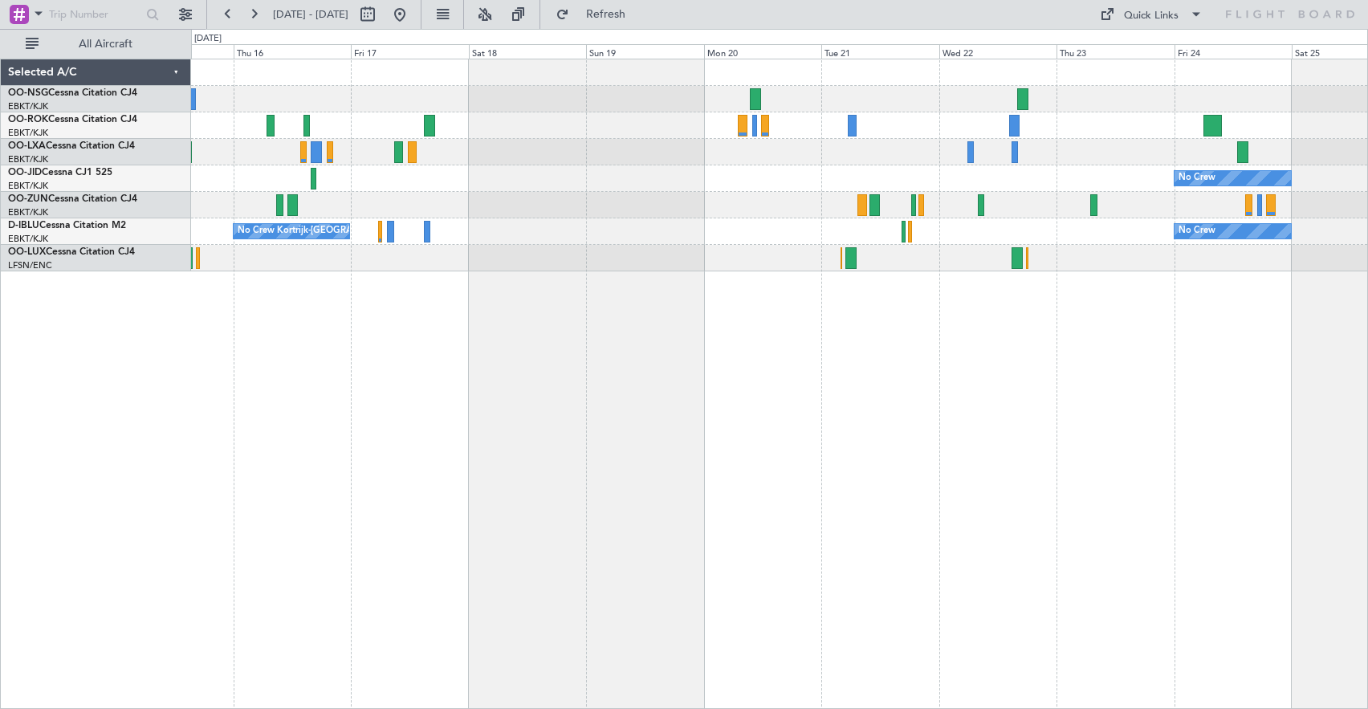
click at [524, 185] on div "No Crew" at bounding box center [779, 178] width 1176 height 26
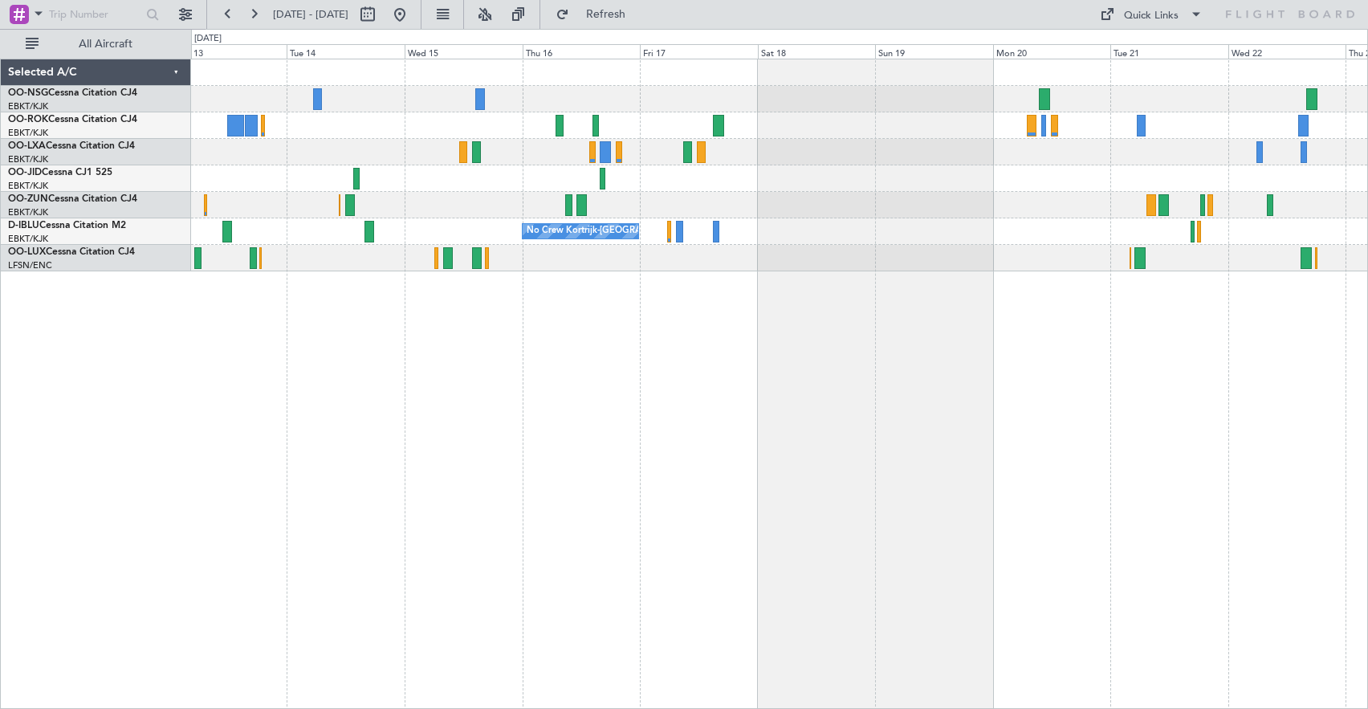
click at [601, 370] on div "No Crew No Crew Kortrijk-[GEOGRAPHIC_DATA] No Crew" at bounding box center [779, 384] width 1177 height 650
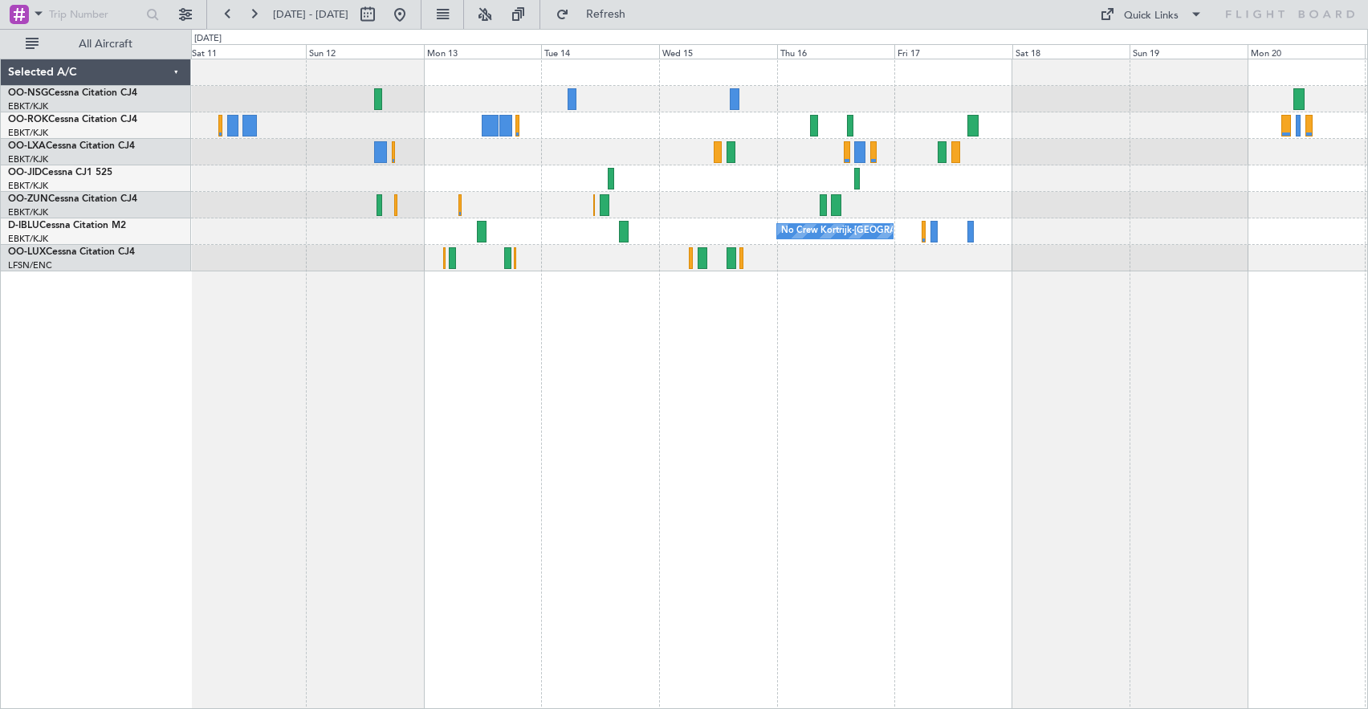
click at [719, 357] on div "No Crew Kortrijk-[GEOGRAPHIC_DATA] No Crew [PERSON_NAME] ([PERSON_NAME])" at bounding box center [779, 384] width 1177 height 650
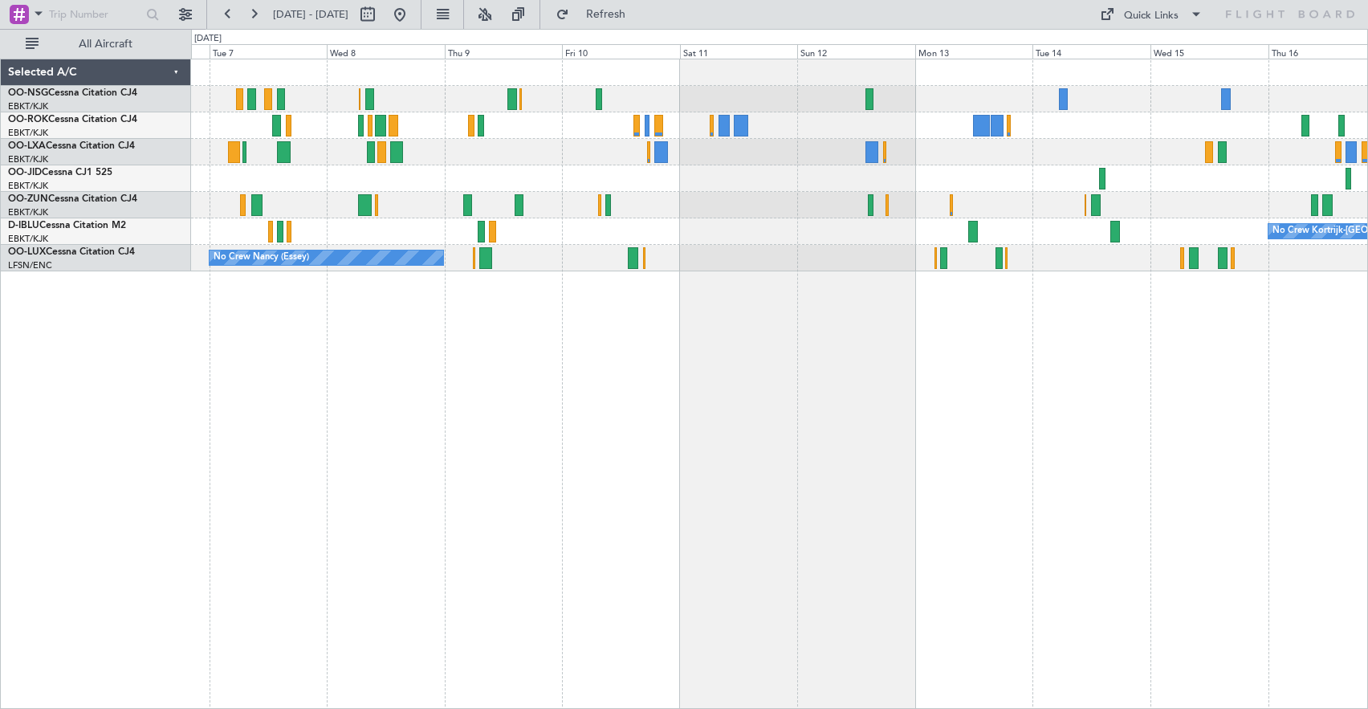
click at [961, 336] on div "Planned Maint Kortrijk-[GEOGRAPHIC_DATA] No Crew Kortrijk-[GEOGRAPHIC_DATA] No …" at bounding box center [779, 384] width 1177 height 650
click at [642, 7] on button "Refresh" at bounding box center [596, 15] width 96 height 26
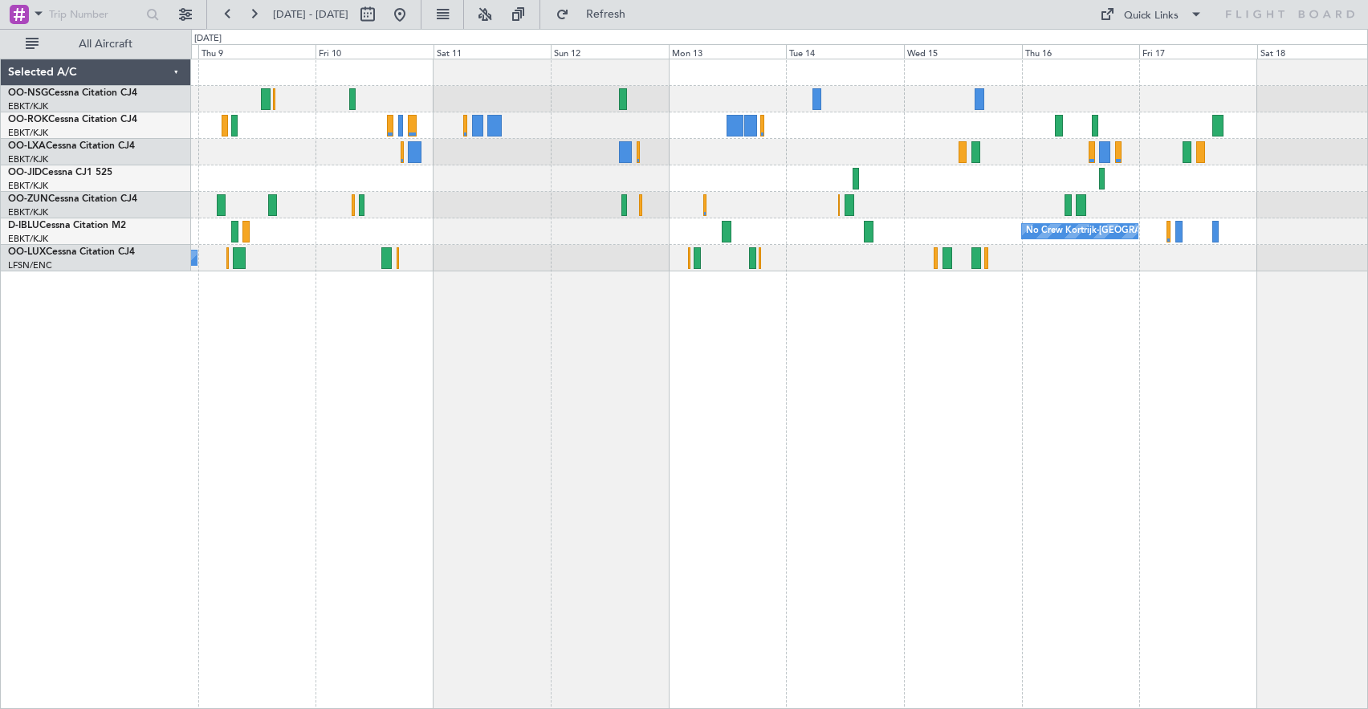
click at [720, 348] on div "No Crew Kortrijk-[GEOGRAPHIC_DATA] No Crew [PERSON_NAME] ([PERSON_NAME])" at bounding box center [779, 384] width 1177 height 650
click at [625, 10] on span "Refresh" at bounding box center [605, 14] width 67 height 11
